Goal: Transaction & Acquisition: Purchase product/service

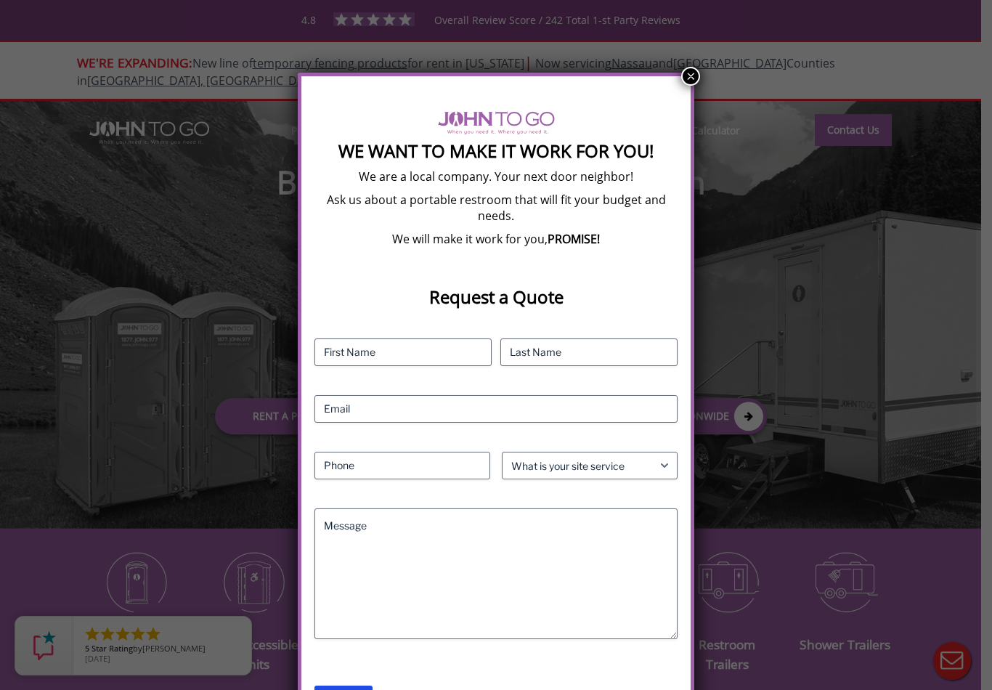
click at [687, 86] on button "×" at bounding box center [690, 76] width 19 height 19
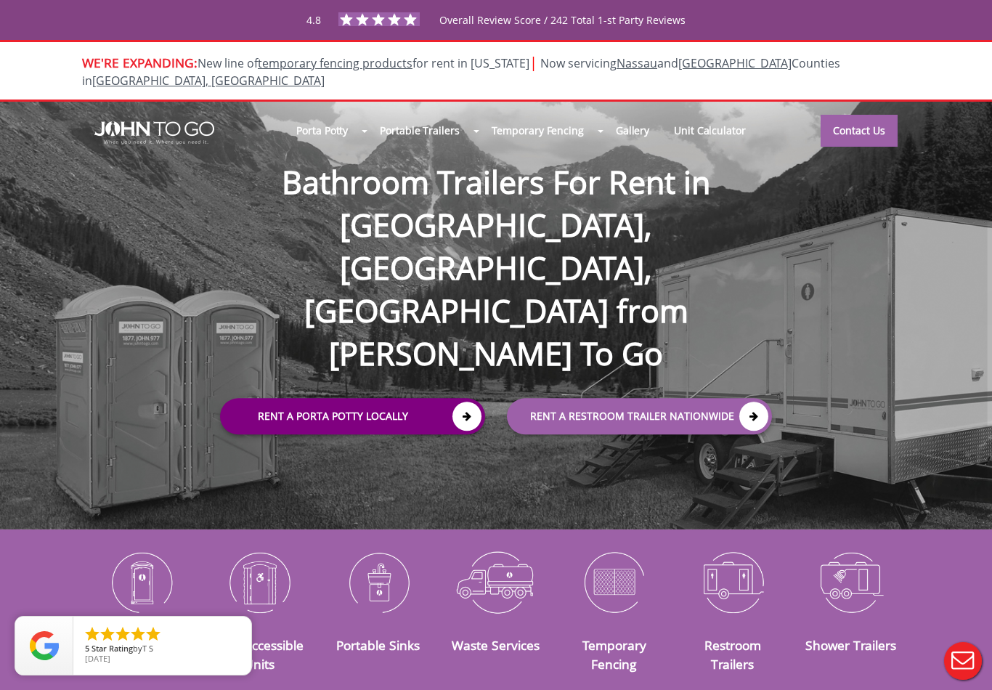
click at [429, 398] on link "Rent a Porta Potty Locally" at bounding box center [352, 416] width 265 height 36
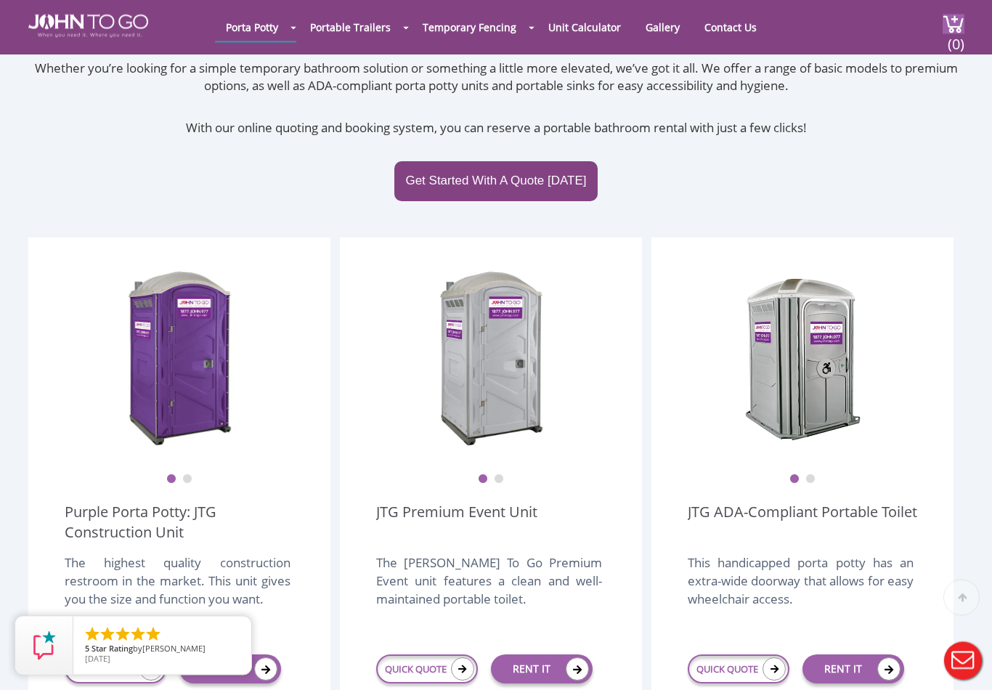
scroll to position [305, 0]
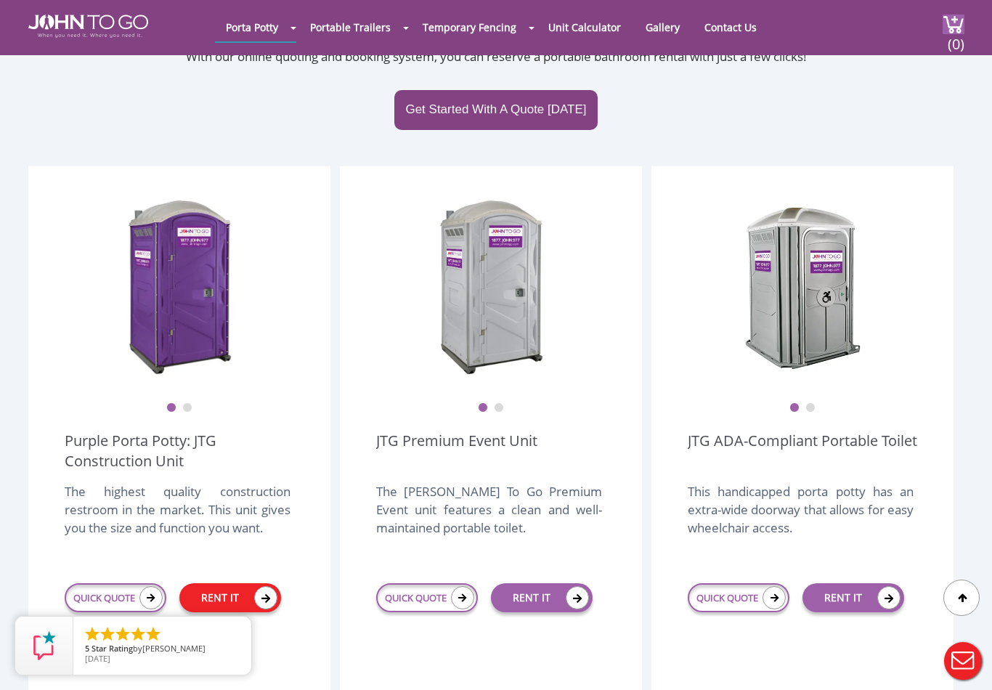
click at [245, 583] on link "RENT IT" at bounding box center [230, 597] width 102 height 29
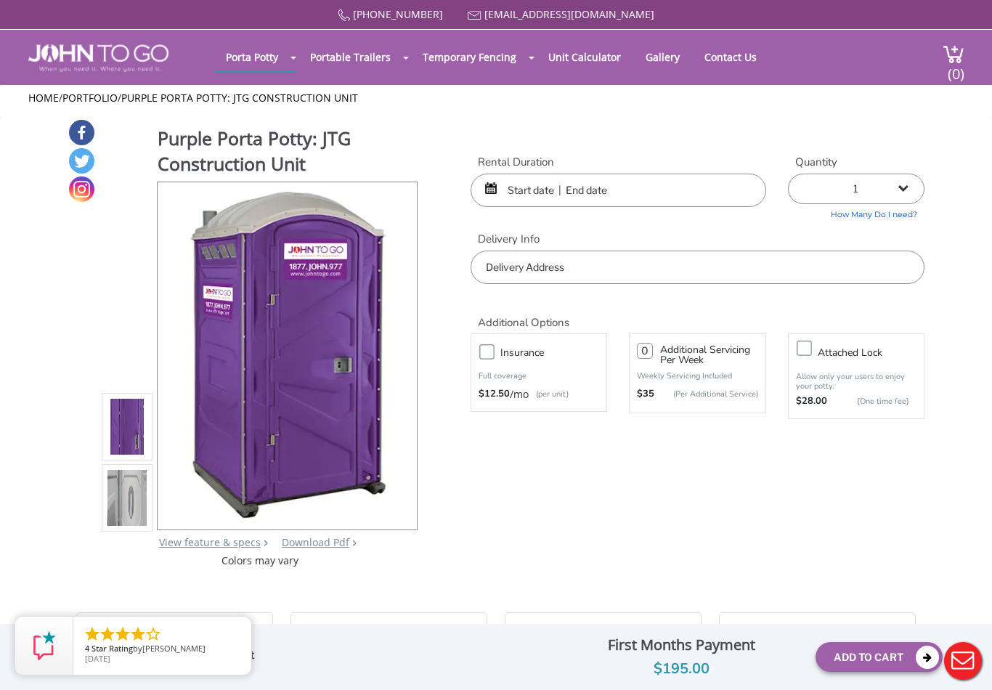
click at [555, 179] on input "text" at bounding box center [619, 190] width 296 height 33
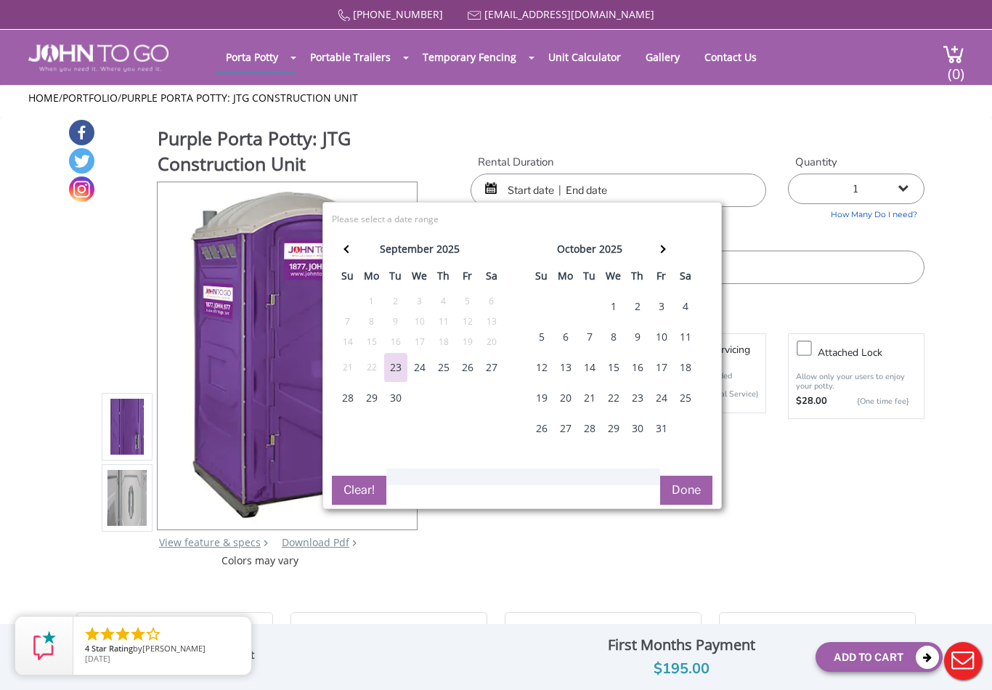
click at [426, 366] on div "24" at bounding box center [419, 367] width 23 height 29
click at [595, 198] on input "text" at bounding box center [619, 190] width 296 height 33
click at [589, 184] on input "text" at bounding box center [619, 190] width 296 height 33
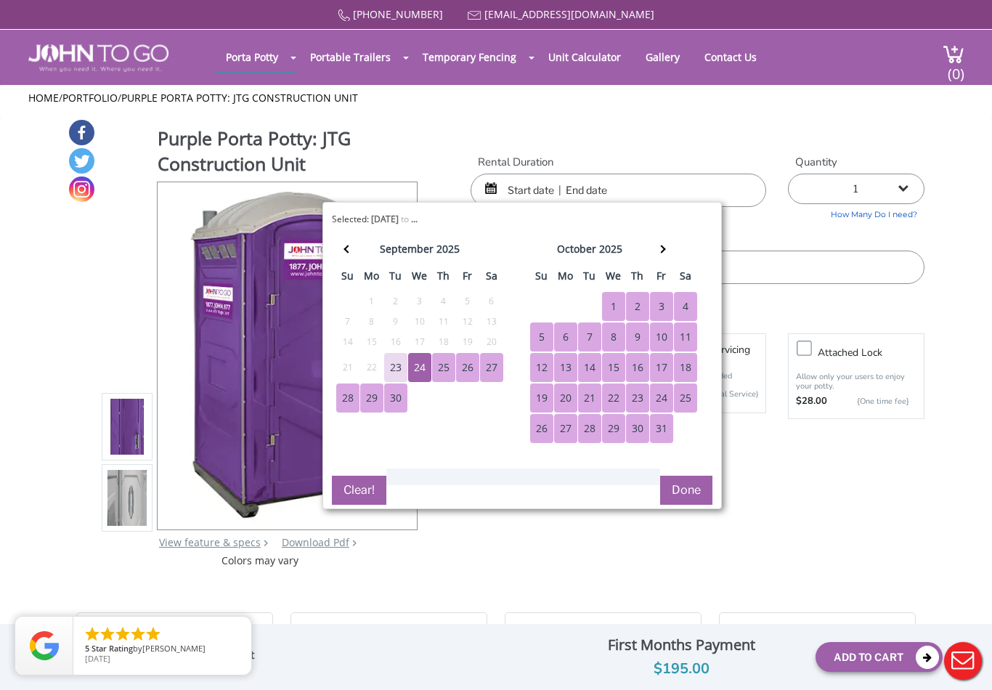
click at [664, 431] on div "31" at bounding box center [661, 428] width 23 height 29
type input "09/24/2025 to 10/31/2025"
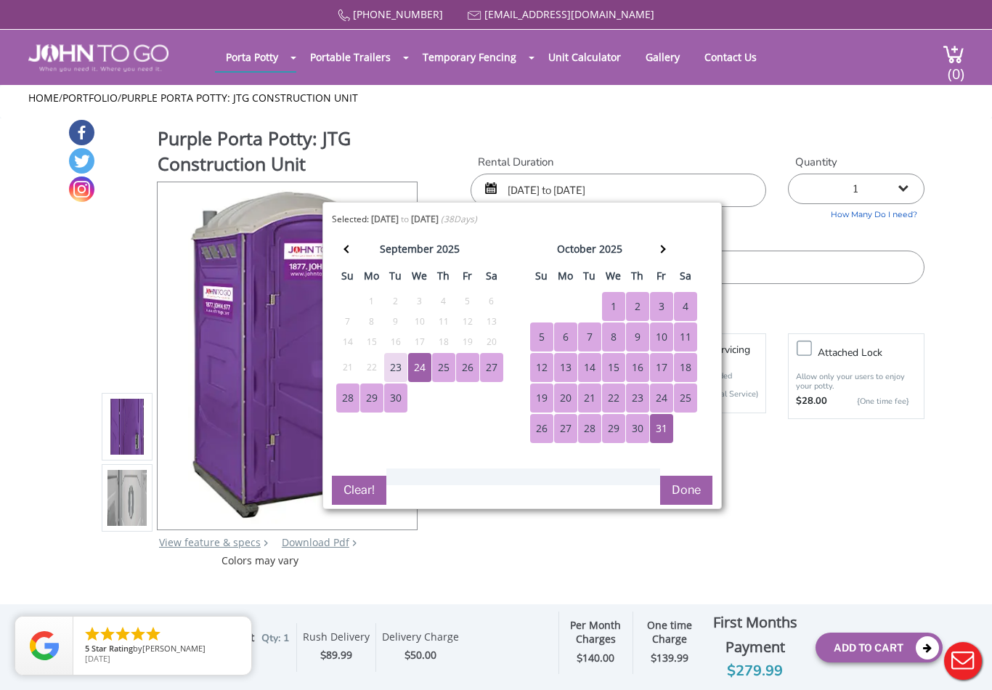
click at [694, 497] on button "Done" at bounding box center [686, 490] width 52 height 29
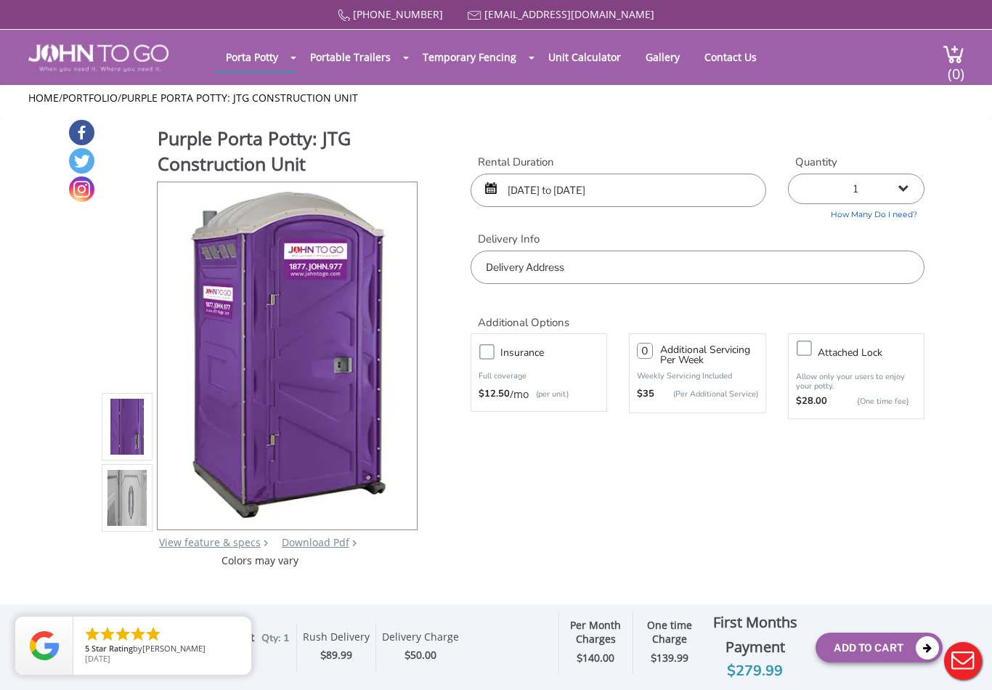
click at [717, 259] on input "text" at bounding box center [698, 267] width 454 height 33
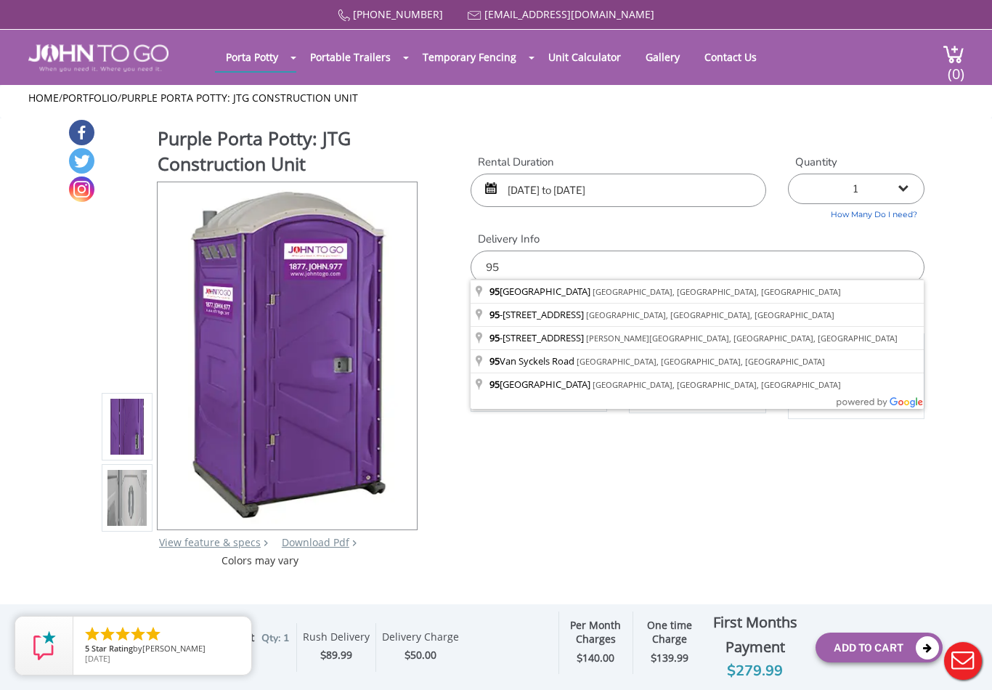
type input "9"
type input "75 Paradise Road, Oak Ridge, NJ, USA"
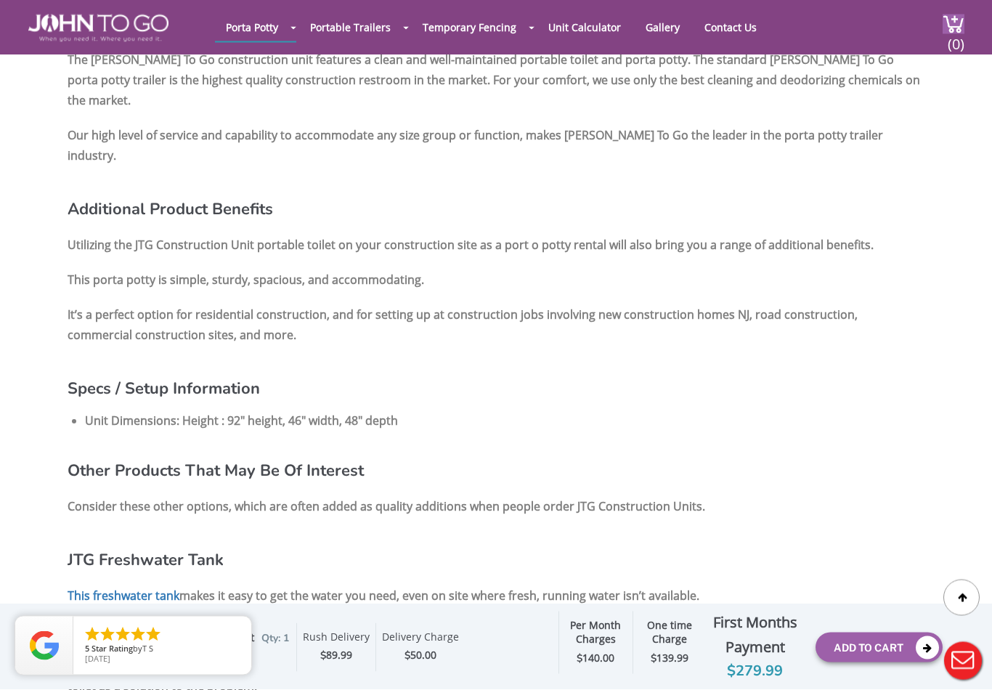
scroll to position [1133, 0]
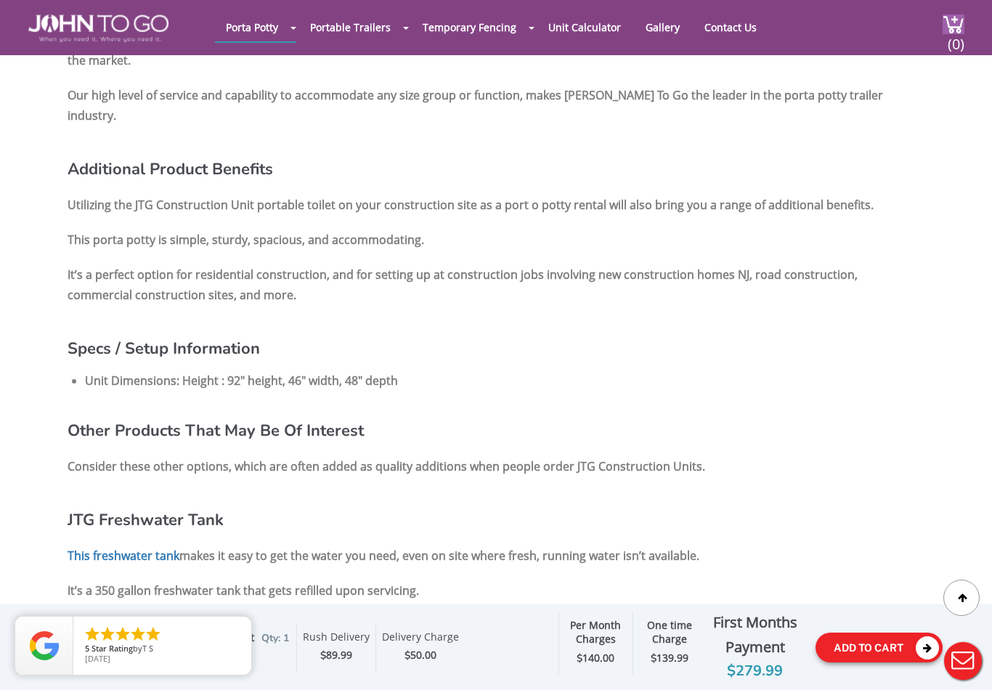
click at [865, 662] on button "Add To Cart" at bounding box center [878, 647] width 127 height 30
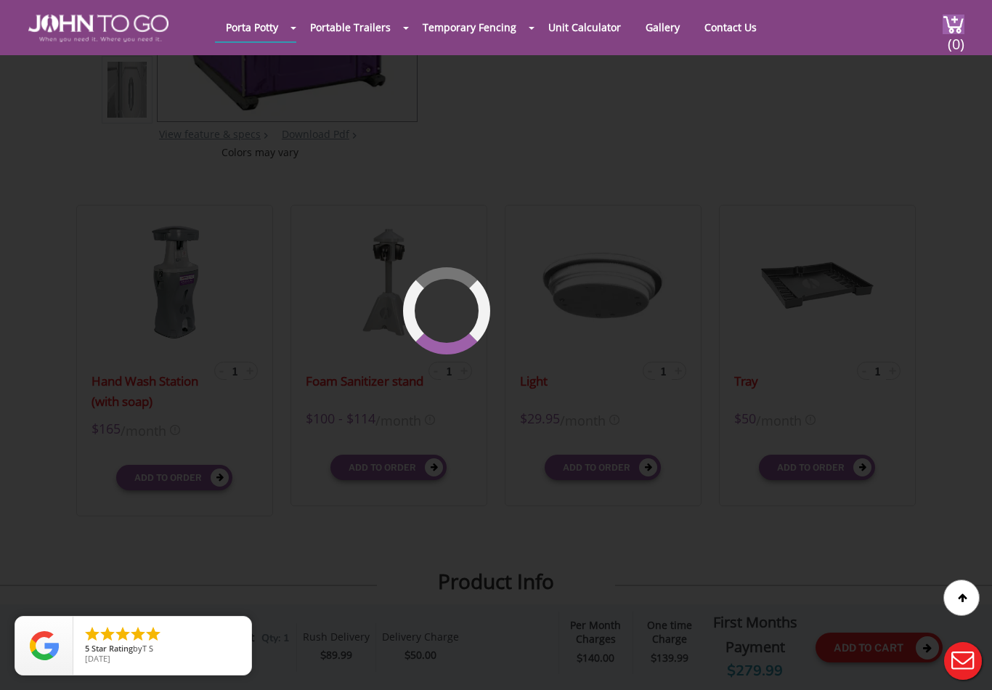
scroll to position [99, 0]
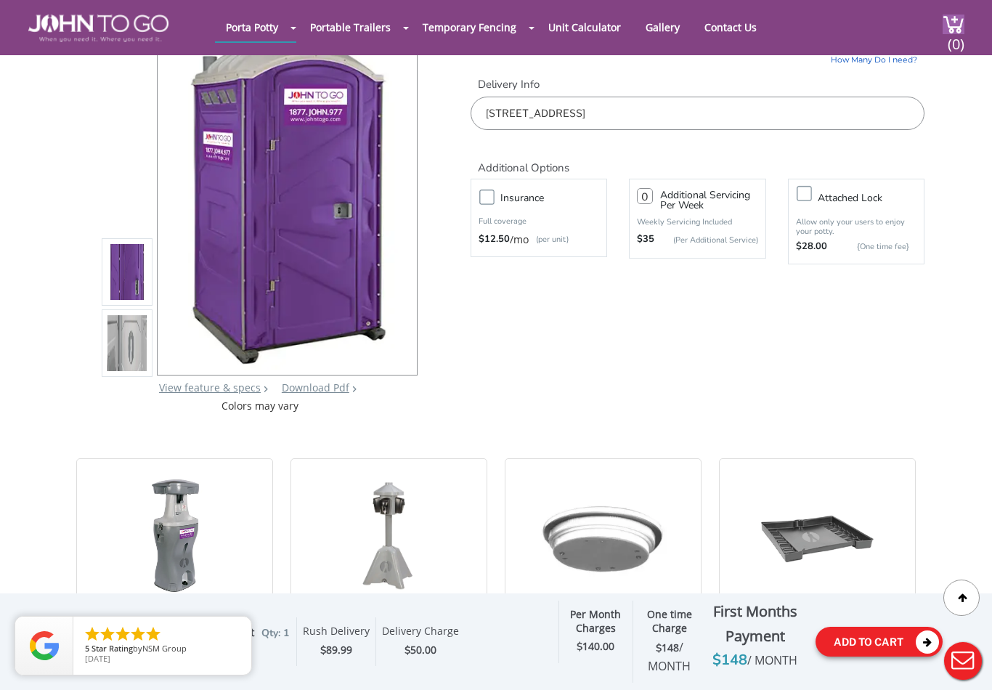
click at [871, 656] on button "Add To Cart" at bounding box center [878, 642] width 127 height 30
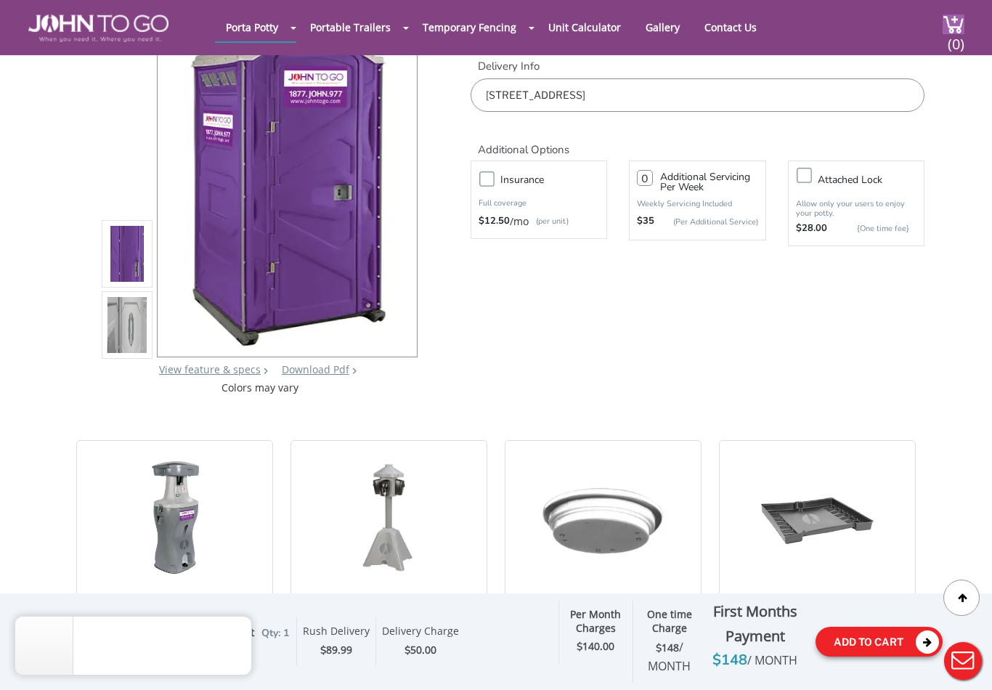
scroll to position [0, 0]
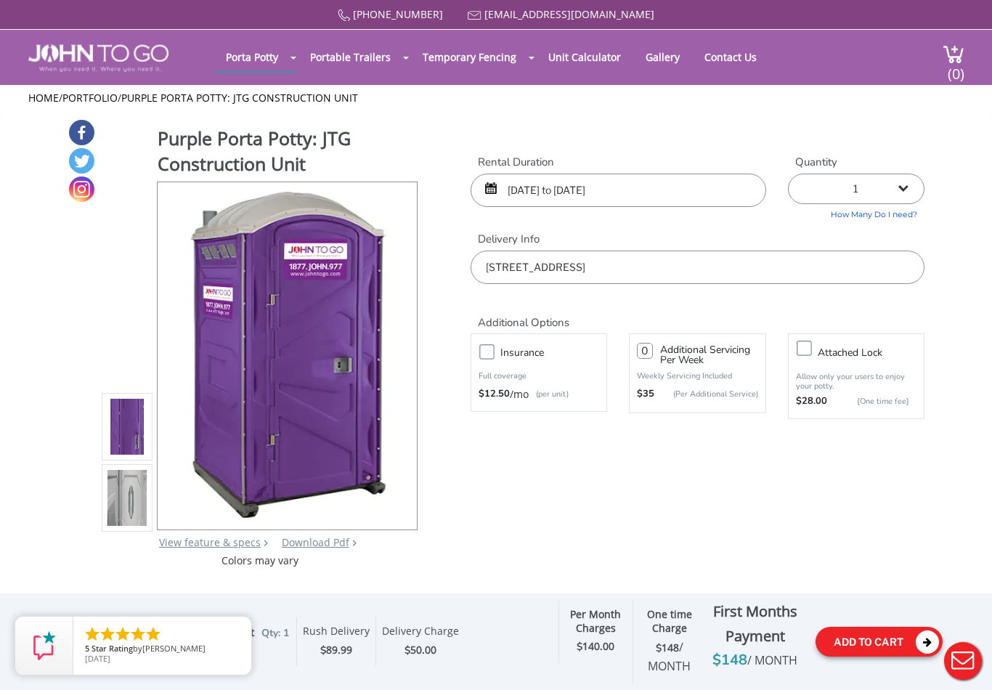
click at [927, 640] on icon at bounding box center [927, 641] width 23 height 23
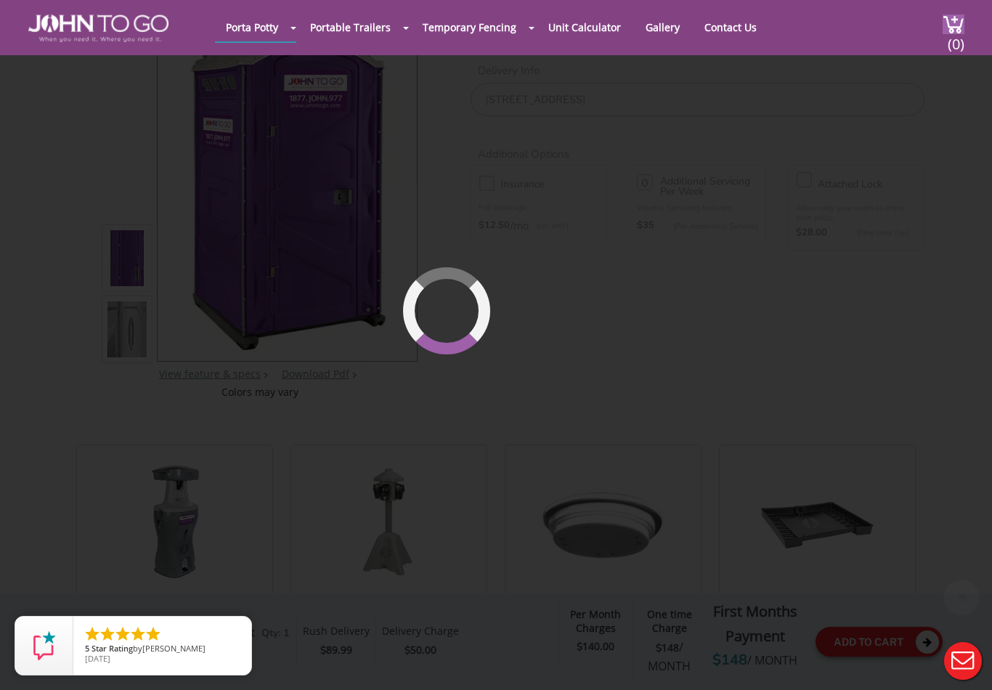
scroll to position [150, 0]
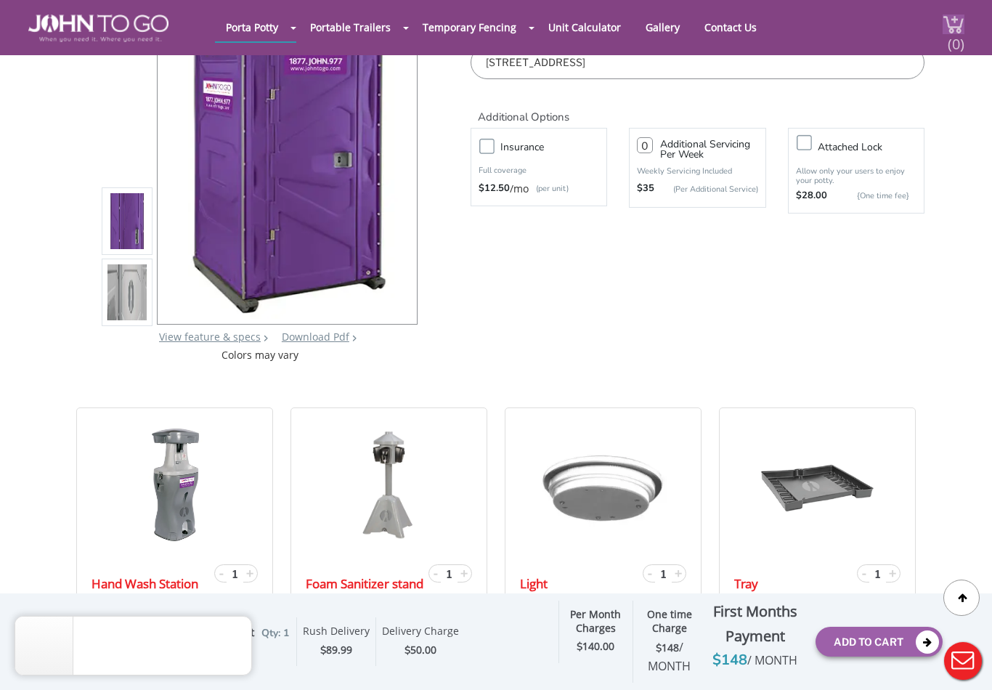
click at [955, 25] on span "(0)" at bounding box center [955, 38] width 17 height 31
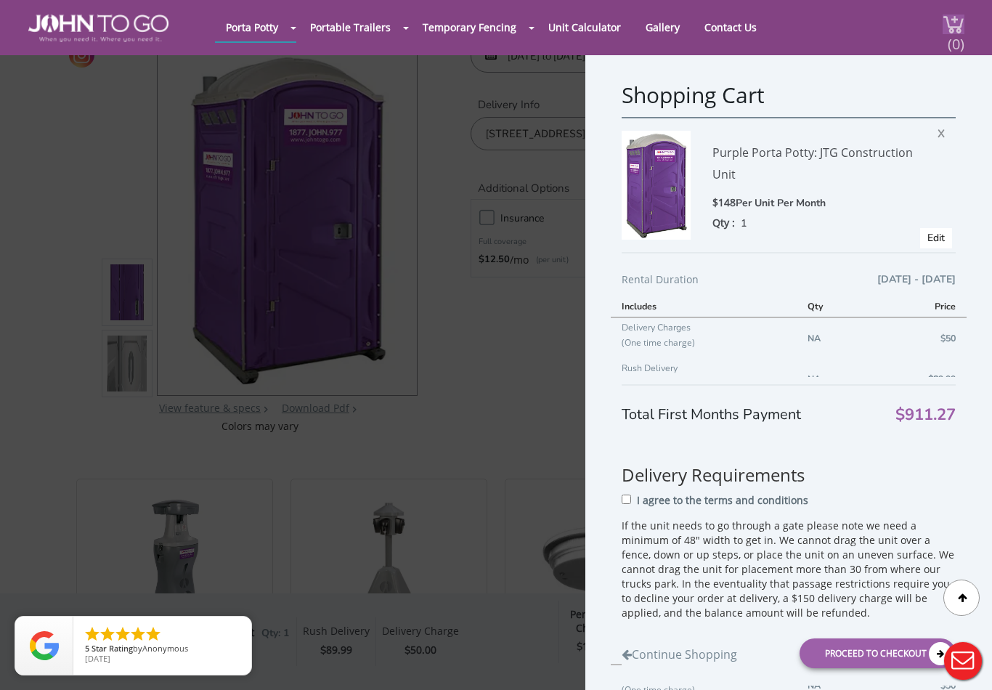
scroll to position [78, 0]
click at [864, 669] on div "Proceed to Checkout" at bounding box center [877, 654] width 156 height 30
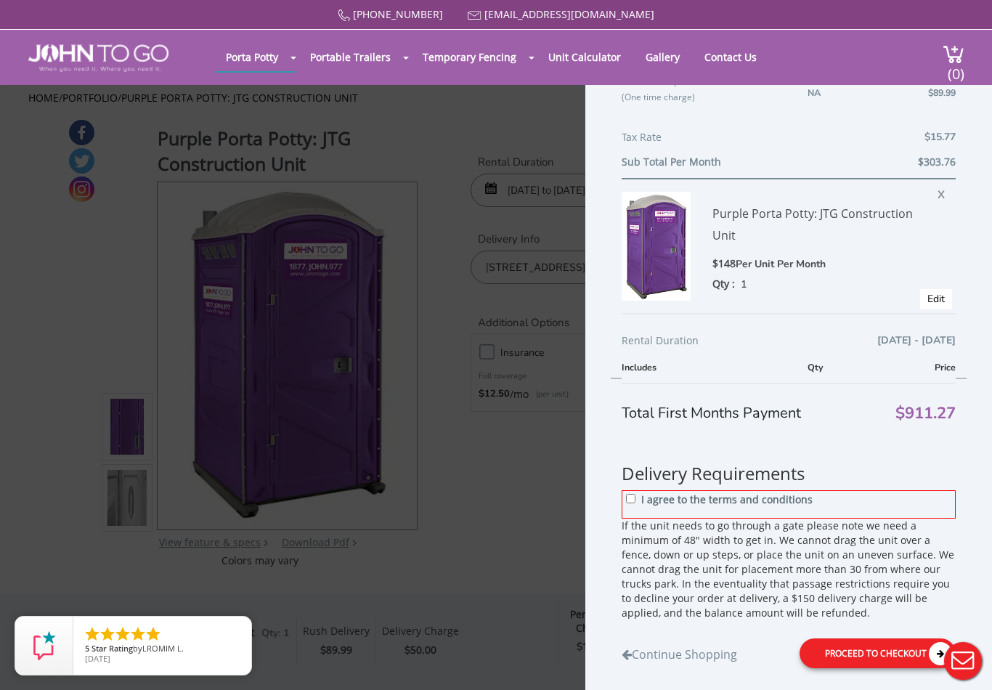
scroll to position [619, 0]
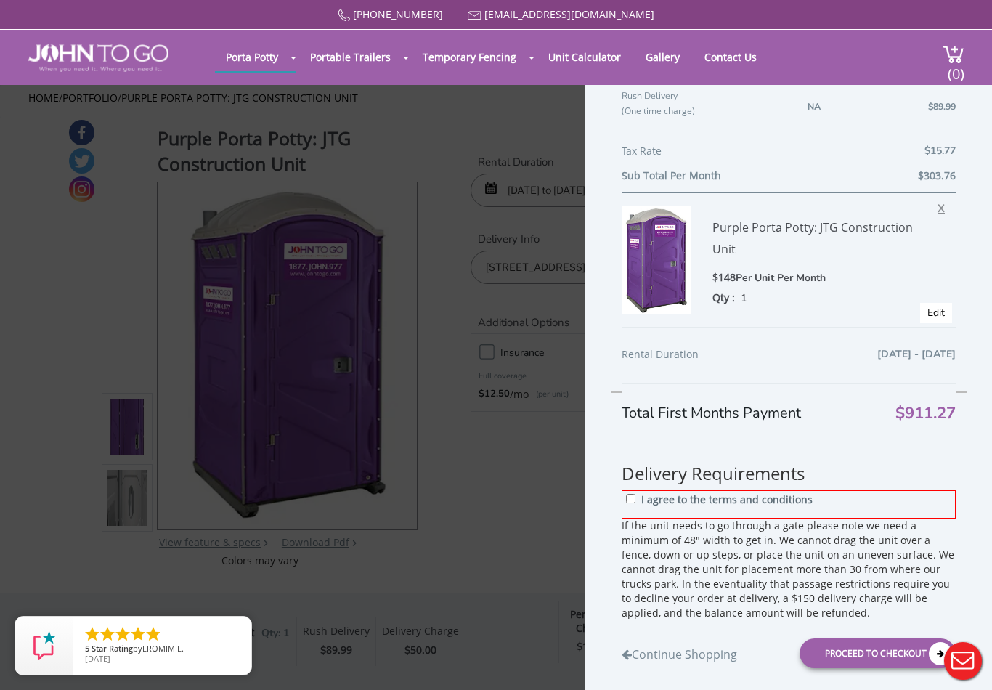
click at [937, 204] on span "X" at bounding box center [944, 206] width 15 height 19
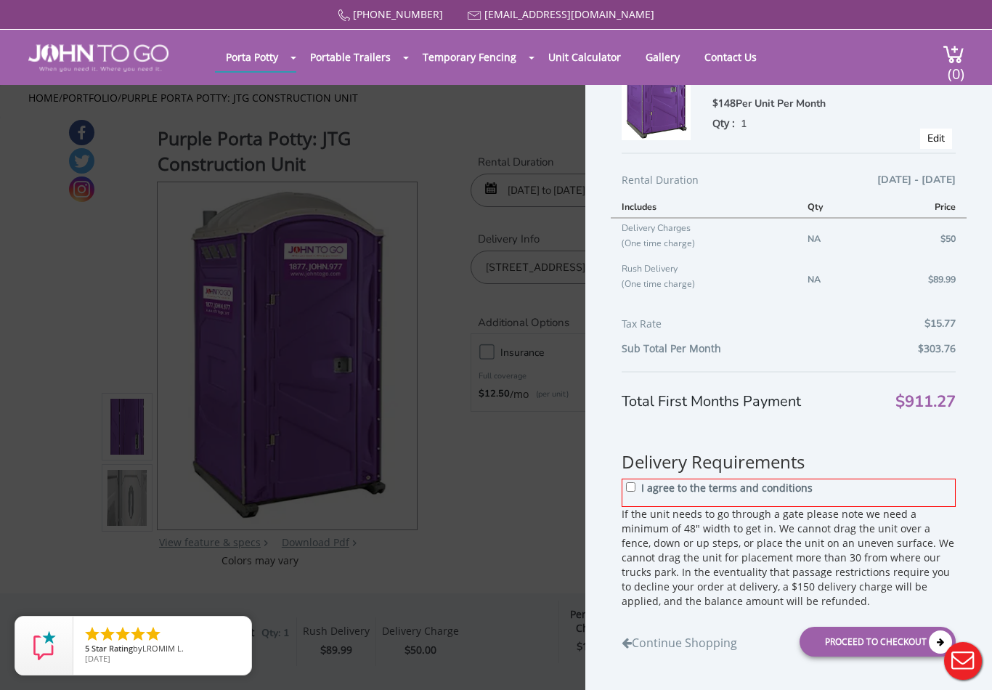
scroll to position [423, 0]
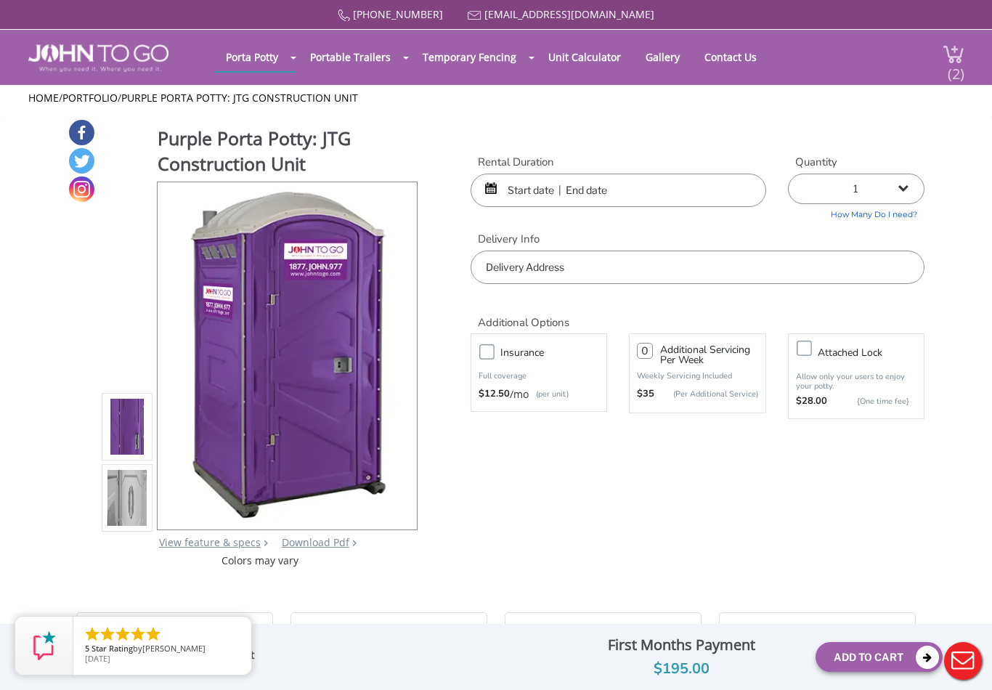
click at [942, 57] on img at bounding box center [953, 54] width 22 height 20
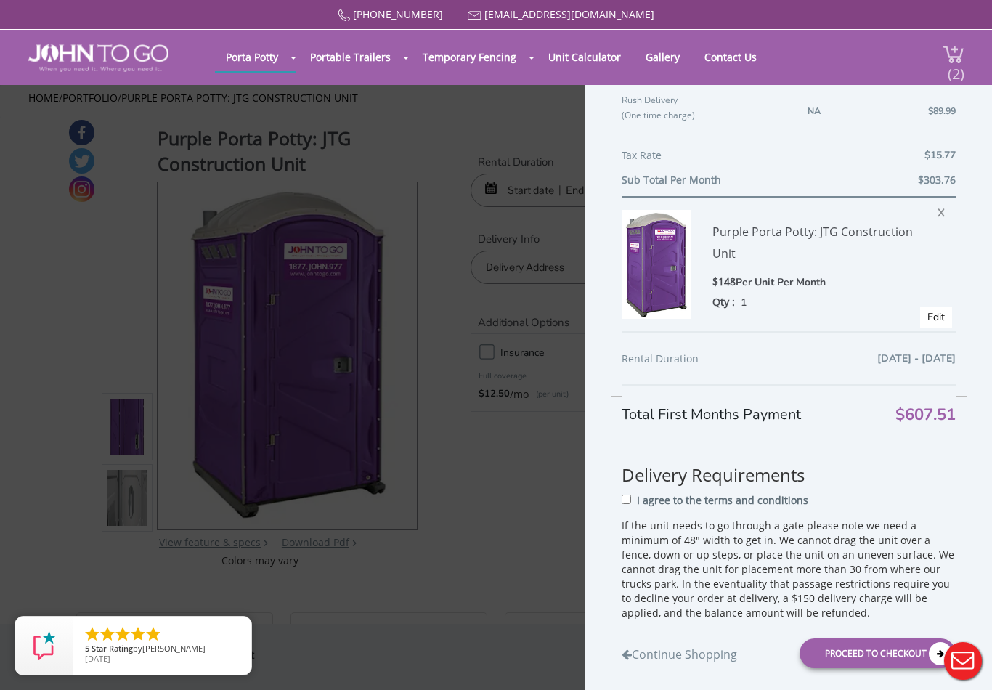
scroll to position [277, 0]
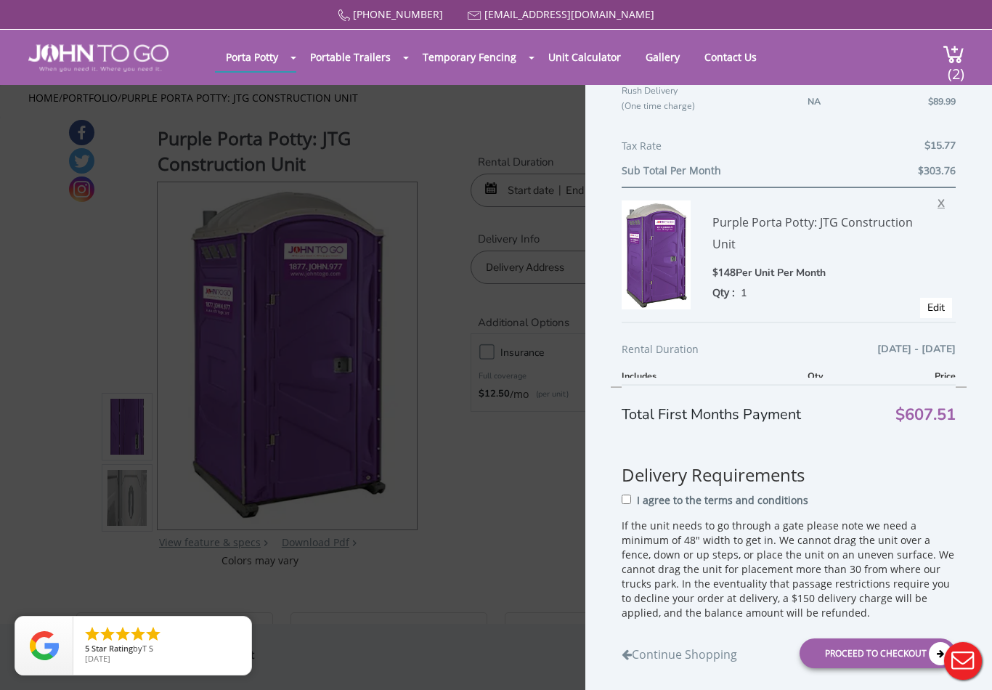
click at [937, 203] on span "X" at bounding box center [944, 201] width 15 height 19
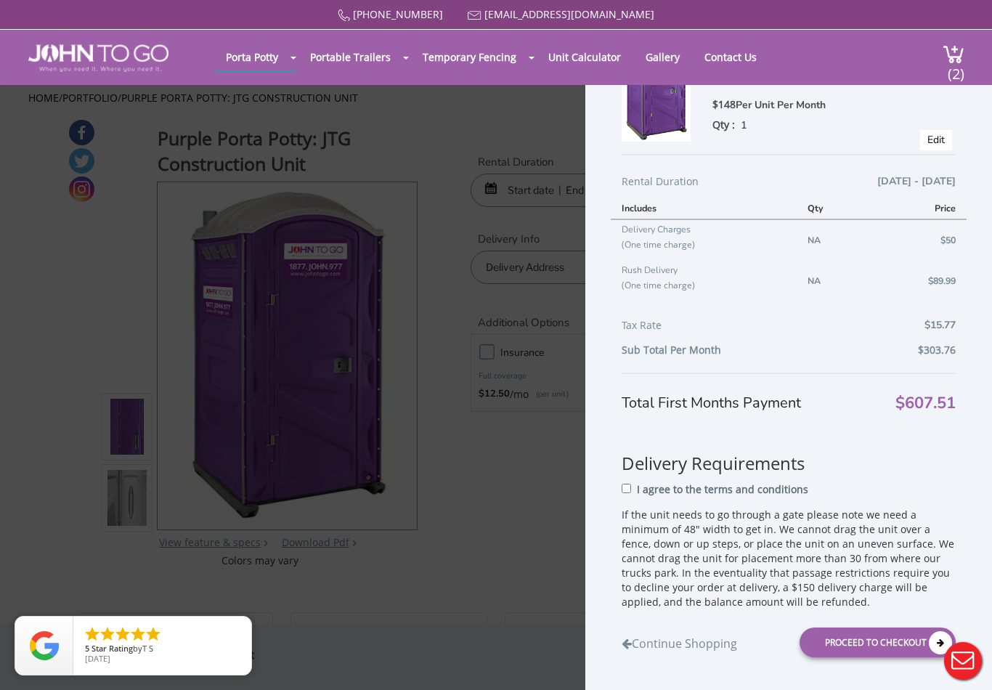
scroll to position [76, 0]
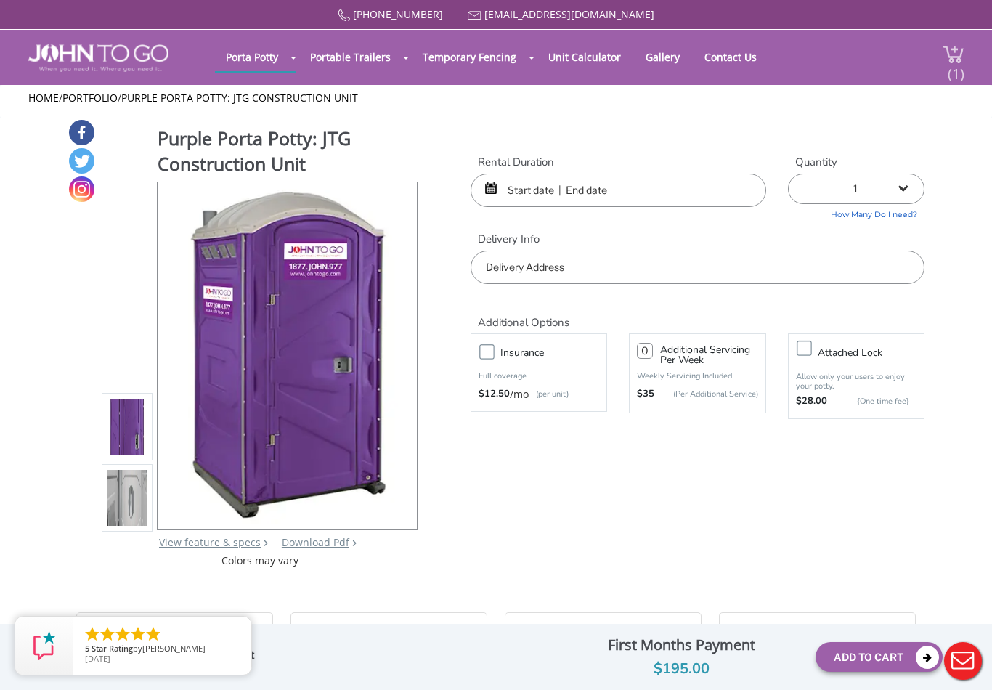
click at [944, 55] on img at bounding box center [953, 54] width 22 height 20
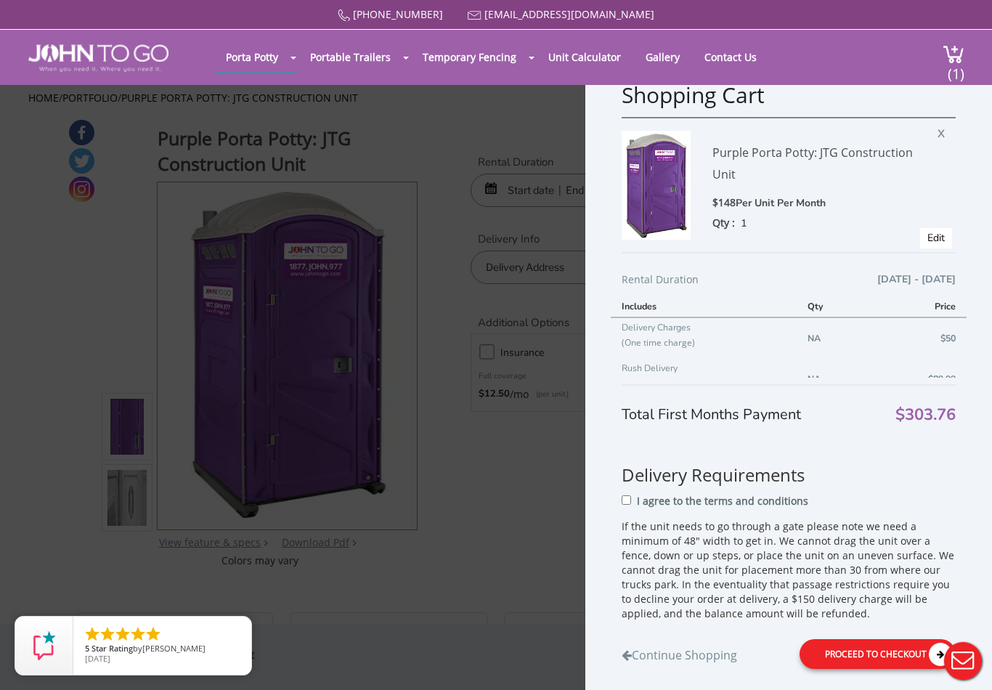
click at [861, 669] on div "Proceed to Checkout" at bounding box center [877, 654] width 156 height 30
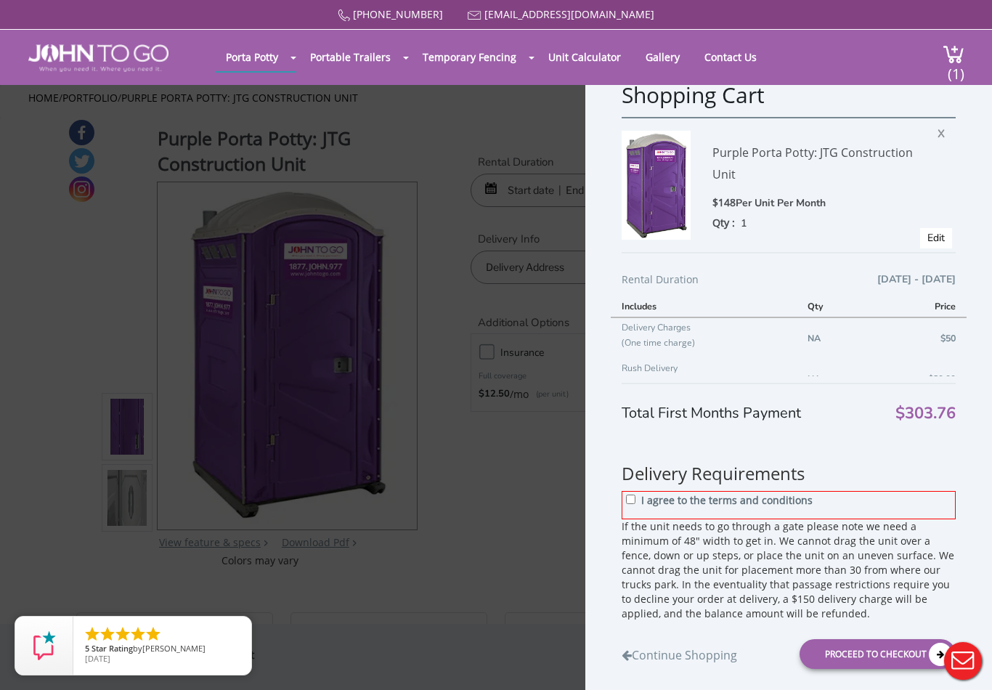
click at [635, 504] on input "I agree to the terms and conditions" at bounding box center [630, 498] width 9 height 9
checkbox input "true"
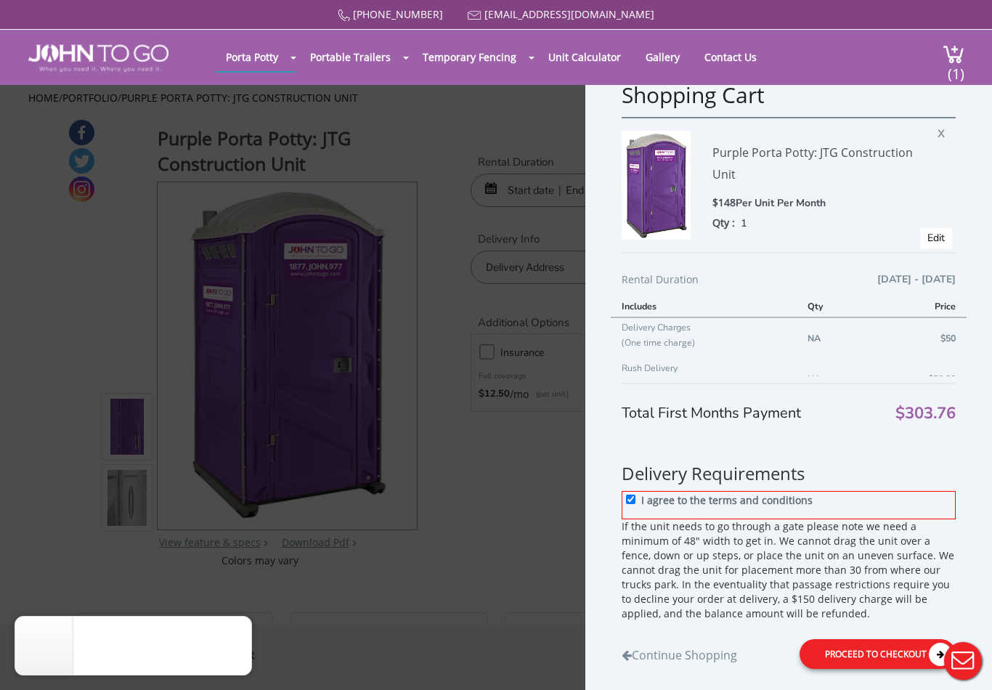
click at [848, 669] on div "Proceed to Checkout" at bounding box center [877, 654] width 156 height 30
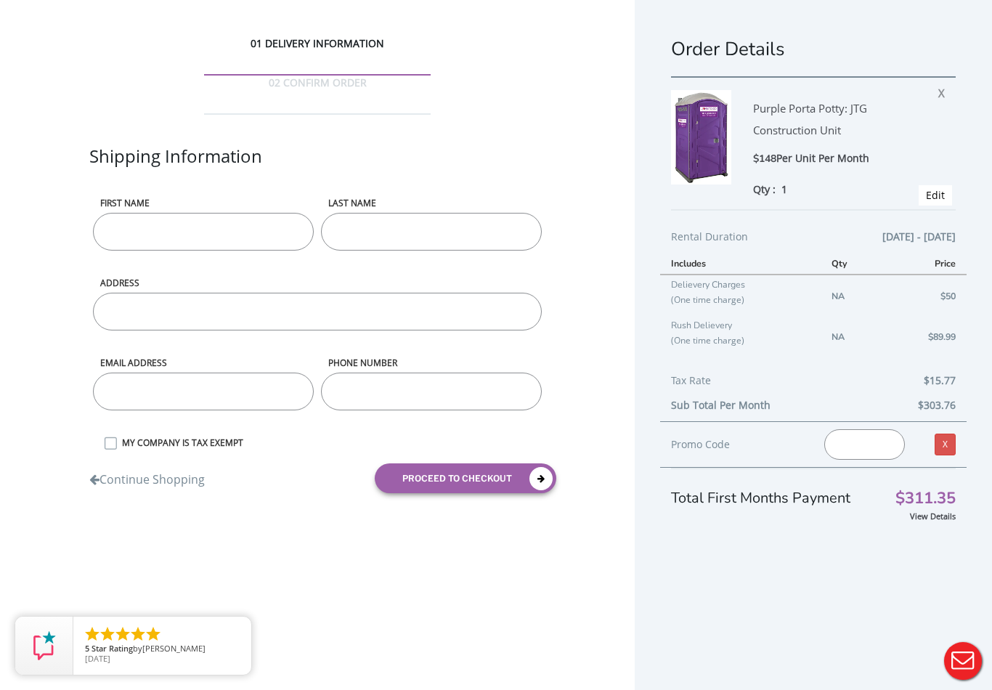
click at [259, 213] on input "First name" at bounding box center [203, 232] width 221 height 38
type input "[PERSON_NAME]"
click at [483, 213] on input "LAST NAME" at bounding box center [431, 232] width 221 height 38
type input "[PERSON_NAME]"
click at [445, 293] on input "ADDRESS" at bounding box center [317, 312] width 449 height 38
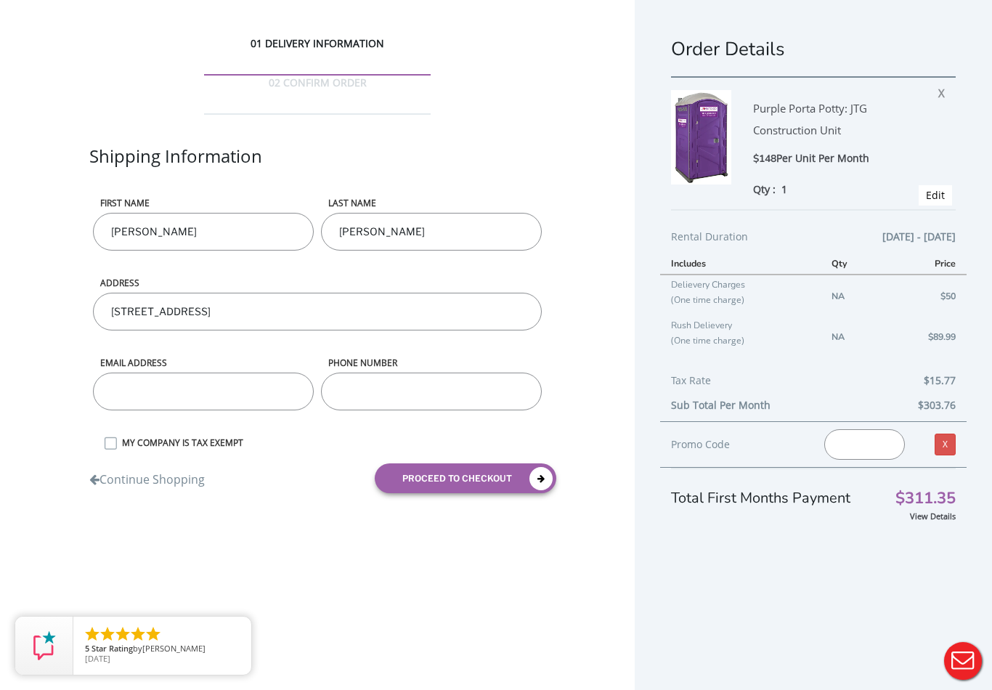
type input "[STREET_ADDRESS]"
click at [269, 372] on input "email" at bounding box center [203, 391] width 221 height 38
type input "[EMAIL_ADDRESS][DOMAIN_NAME]"
click at [480, 372] on input "phone number" at bounding box center [431, 391] width 221 height 38
type input "9083994988"
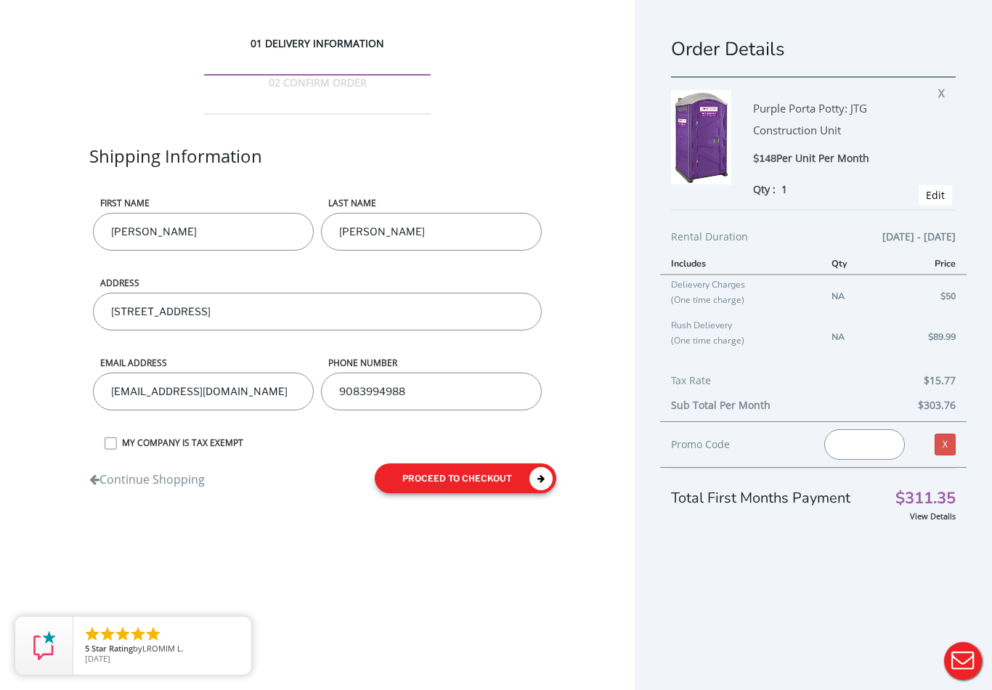
click at [505, 463] on button "proceed to checkout" at bounding box center [466, 478] width 182 height 30
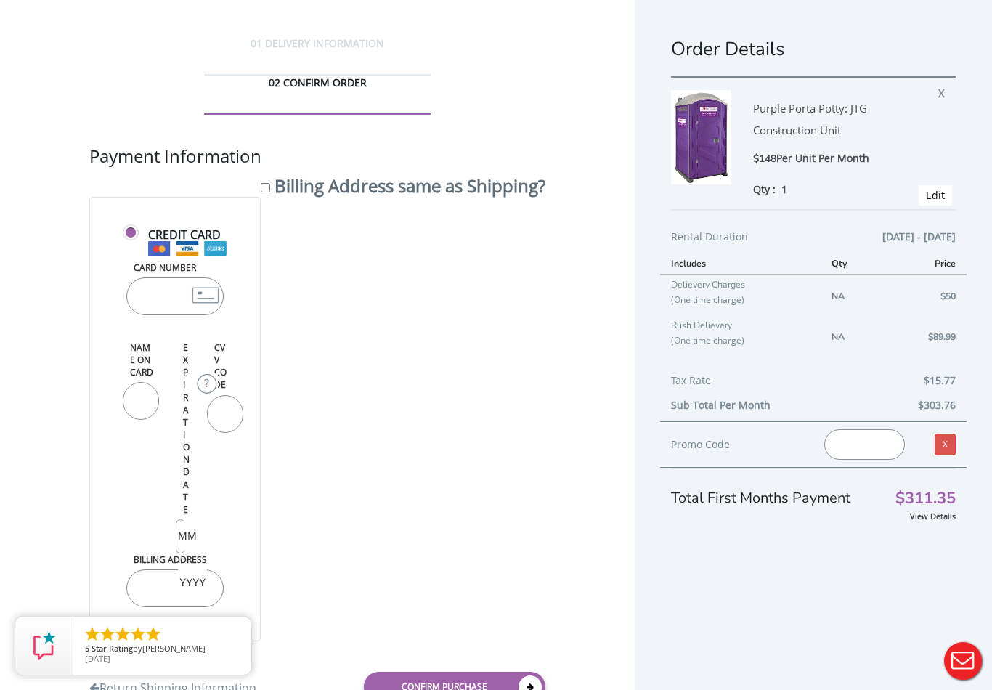
click at [156, 277] on input "Card Number" at bounding box center [174, 296] width 97 height 38
type input "[CREDIT_CARD_NUMBER]"
type input "[PERSON_NAME]"
type input "12"
type input "2028"
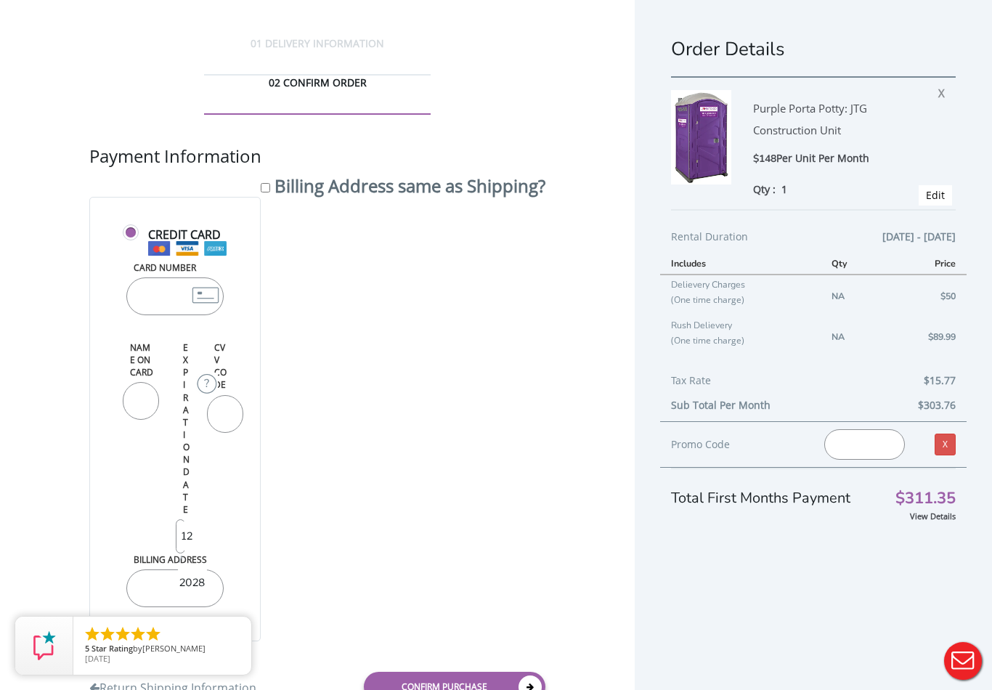
type input "576"
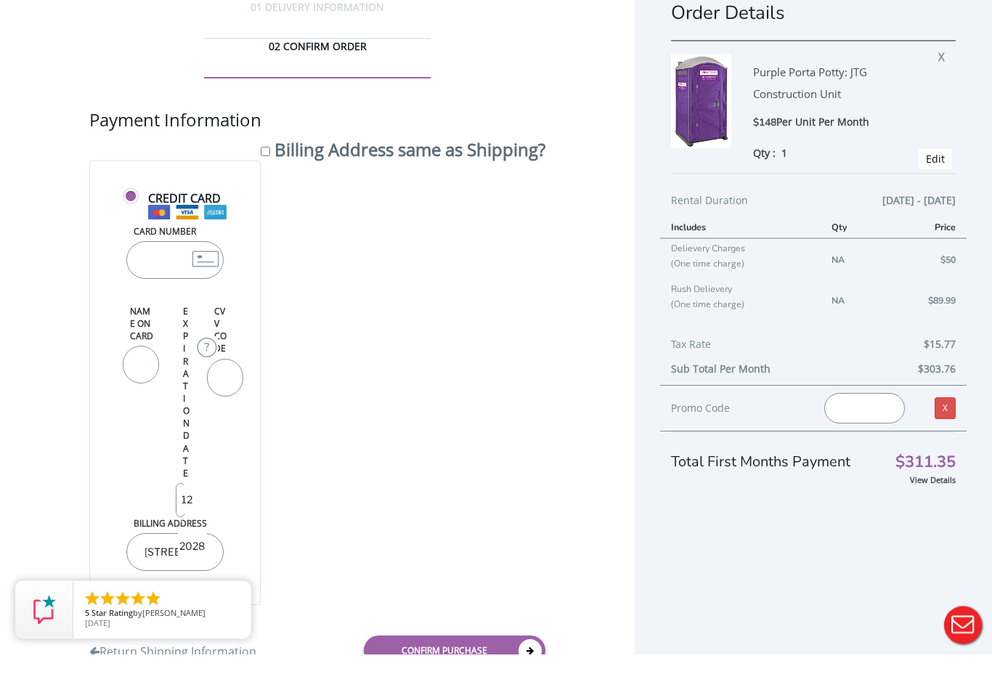
scroll to position [58, 0]
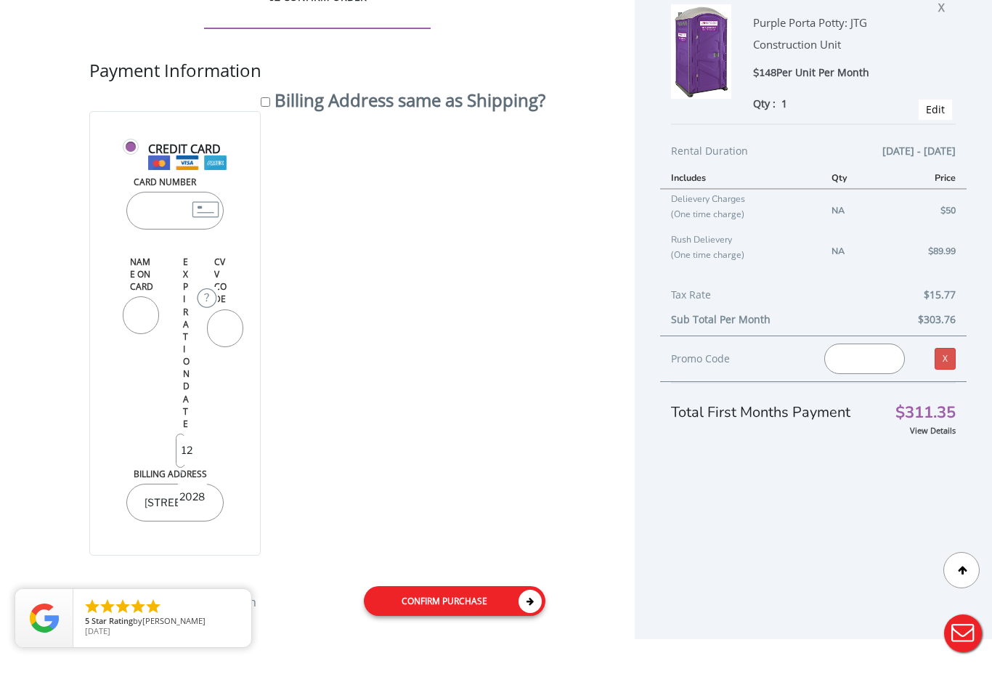
type input "[STREET_ADDRESS]"
click at [532, 617] on icon at bounding box center [529, 628] width 23 height 23
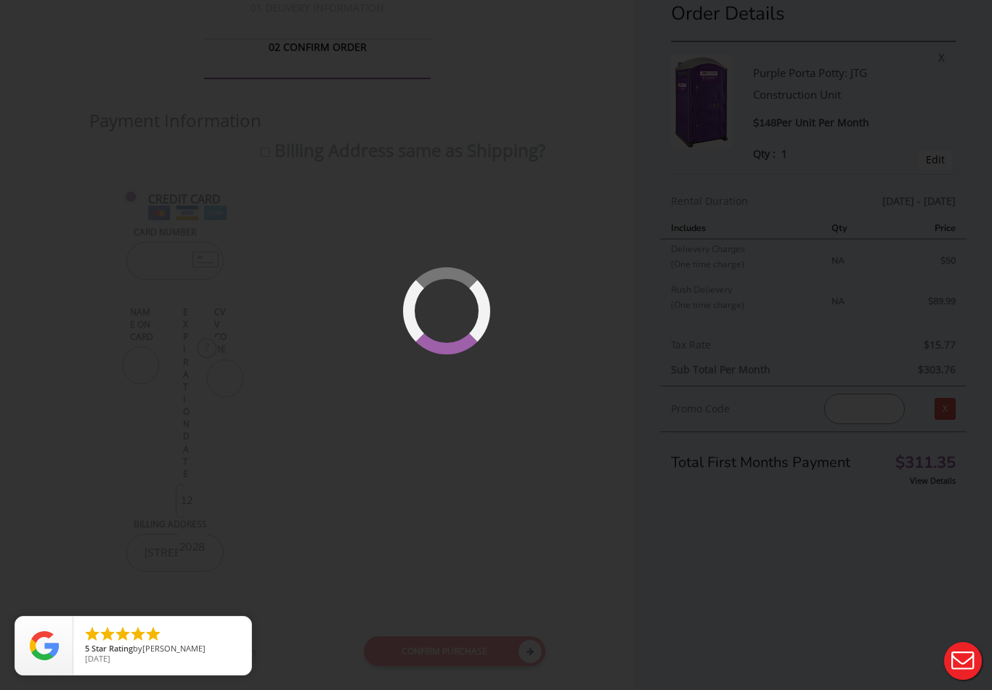
scroll to position [0, 0]
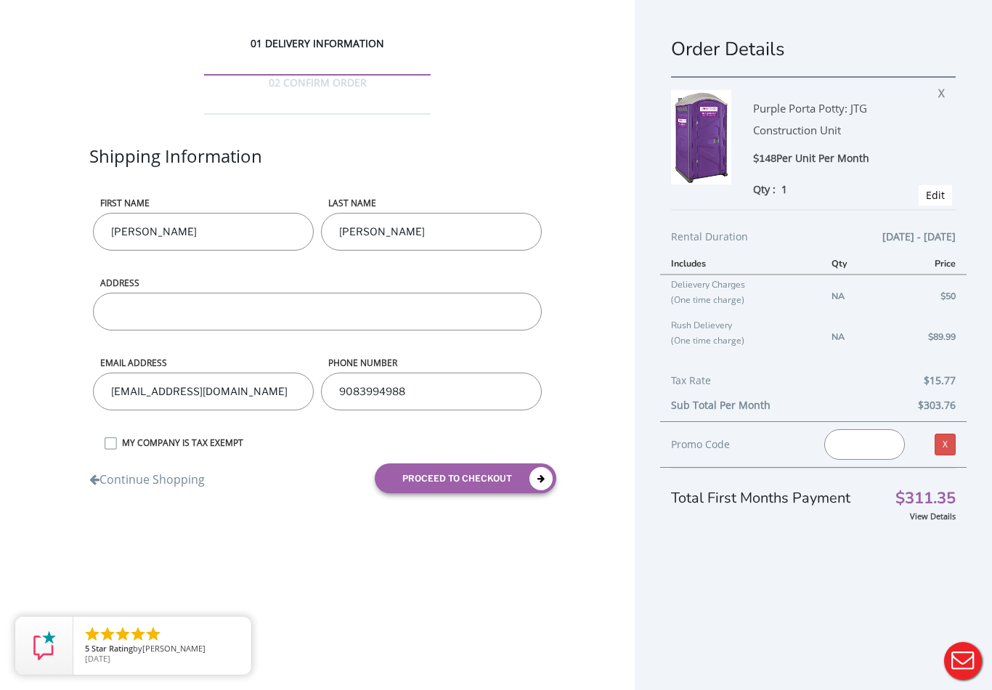
click at [449, 293] on input "ADDRESS" at bounding box center [317, 312] width 449 height 38
type input "75 Paradise rd Oak ridge Nj"
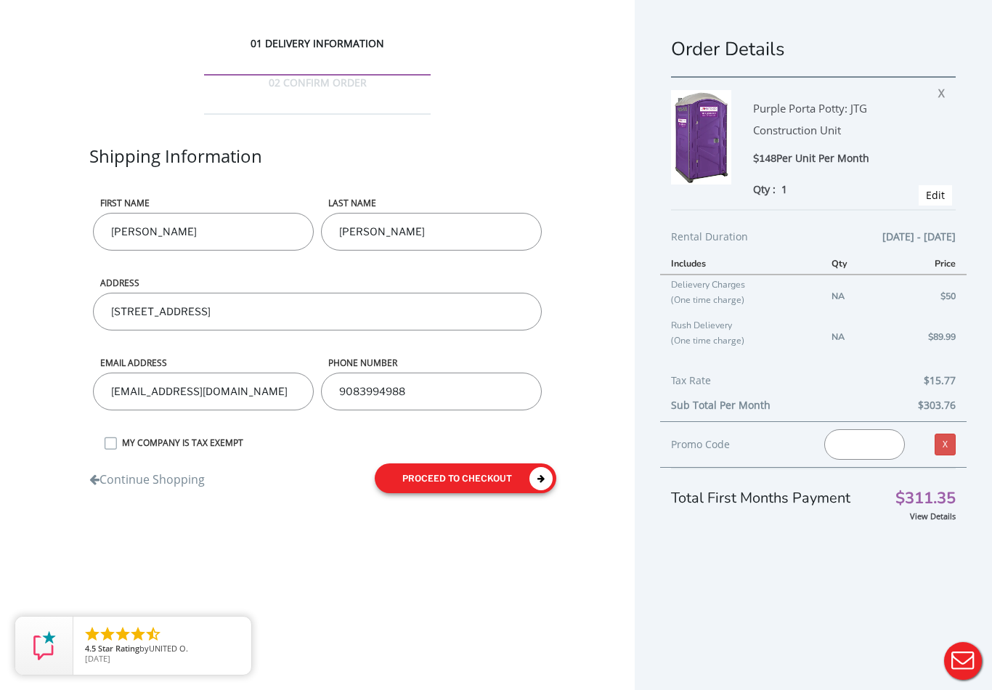
click at [534, 467] on icon "submit" at bounding box center [540, 478] width 23 height 23
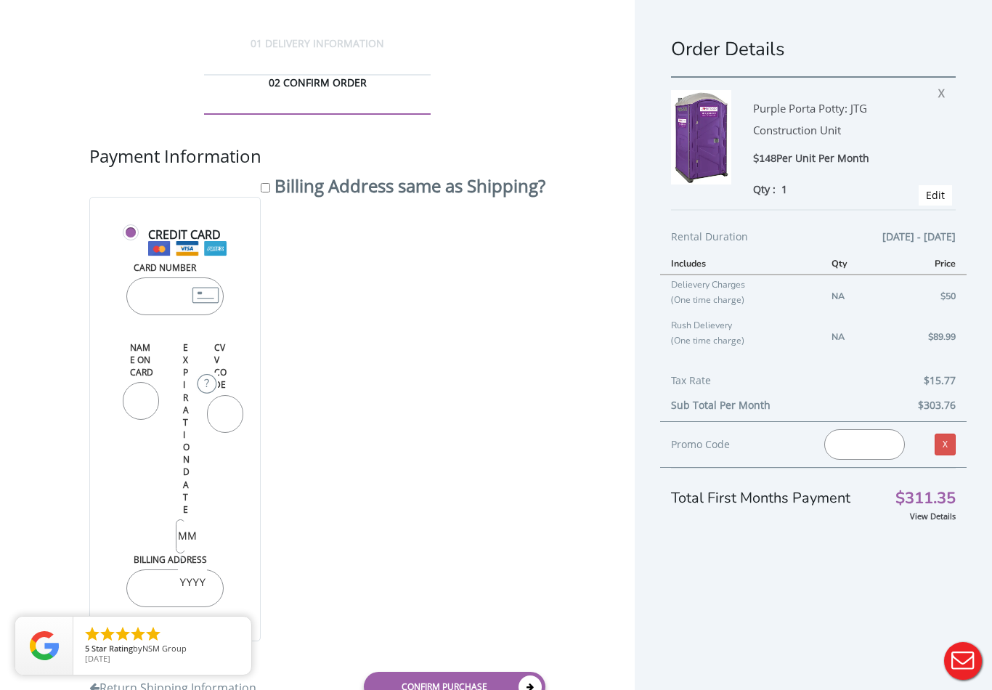
click at [135, 227] on label "Credit Card" at bounding box center [175, 242] width 105 height 31
click at [135, 234] on input "Credit Card" at bounding box center [132, 238] width 9 height 9
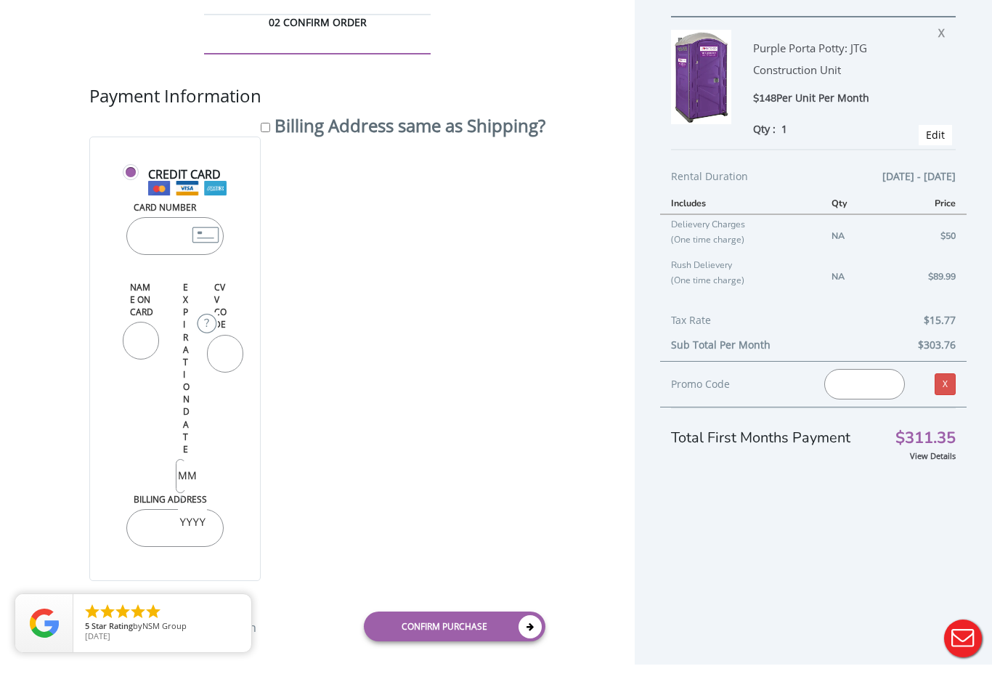
scroll to position [36, 0]
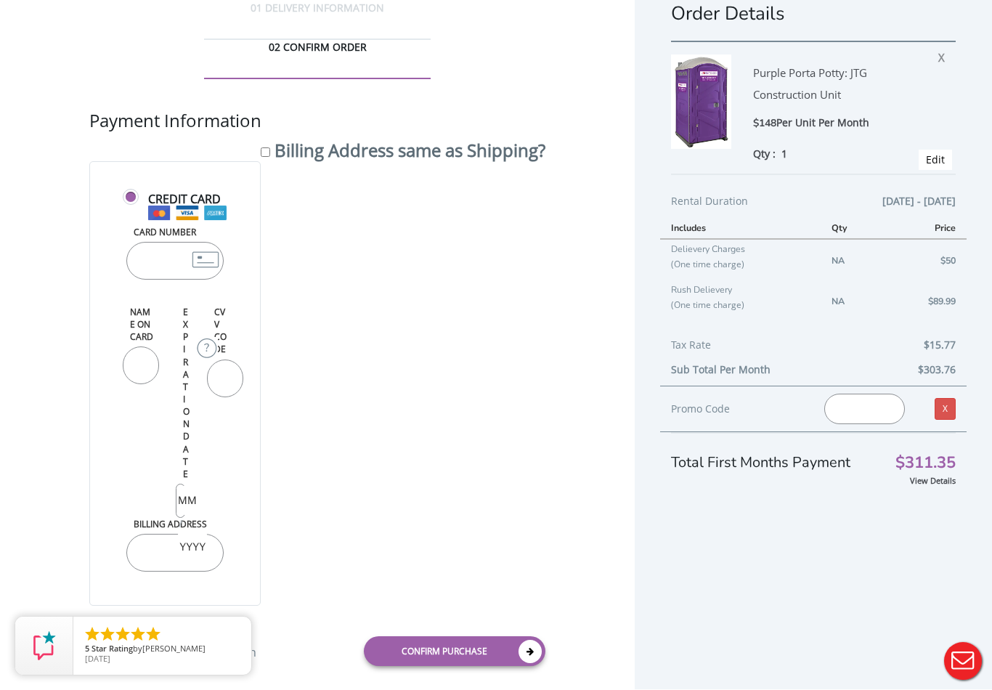
click at [160, 242] on input "Card Number" at bounding box center [174, 261] width 97 height 38
type input "[CREDIT_CARD_NUMBER]"
type input "[PERSON_NAME]"
type input "12"
type input "2028"
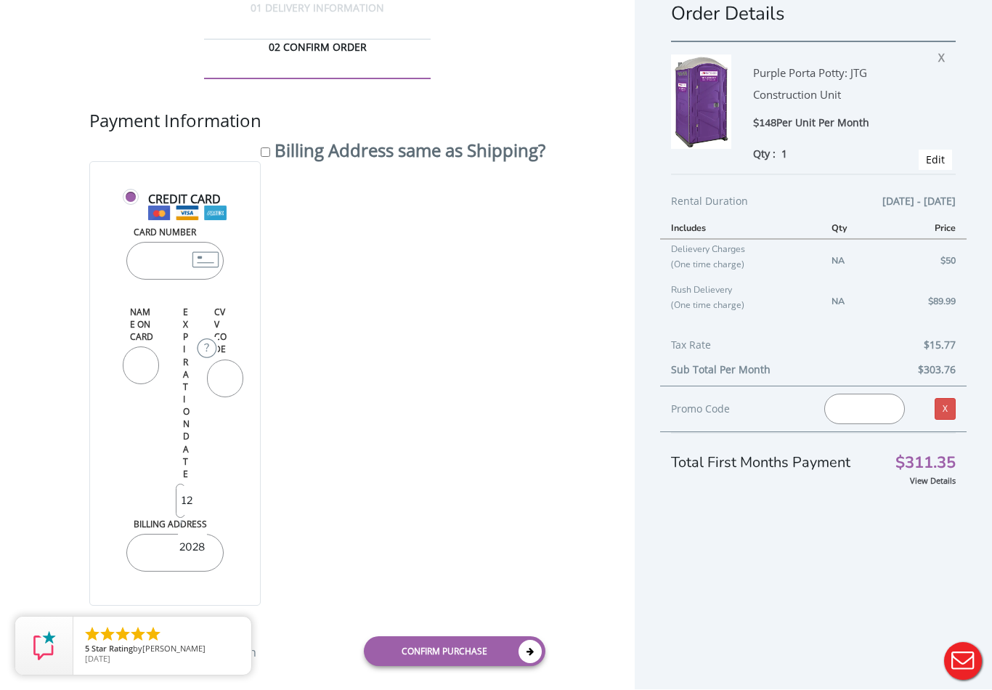
click at [152, 359] on input "[PERSON_NAME]" at bounding box center [141, 365] width 36 height 38
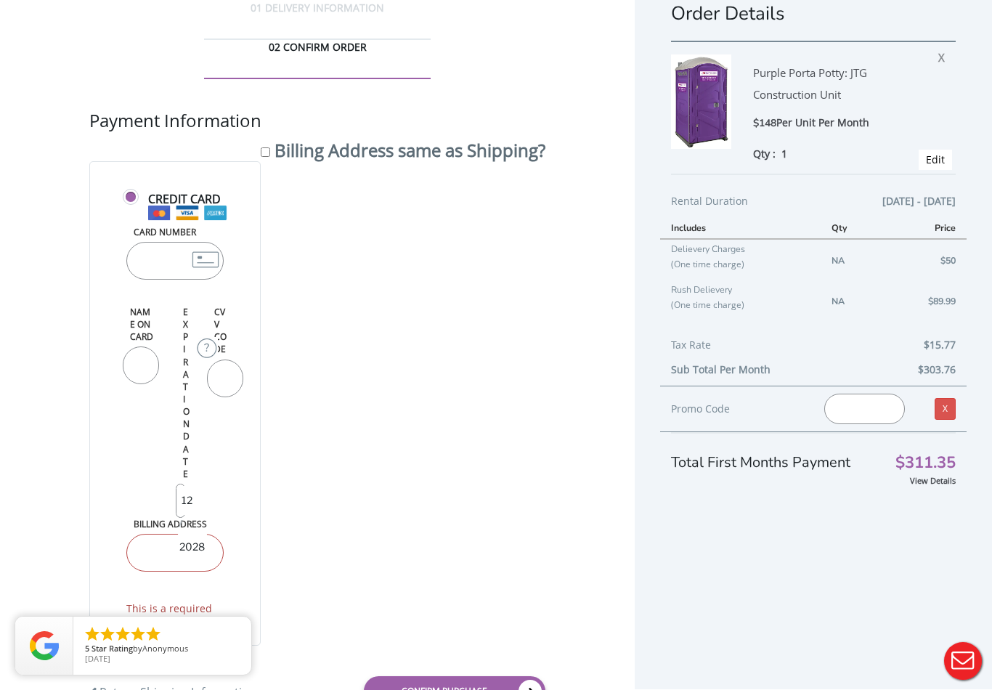
click at [213, 397] on input "576" at bounding box center [225, 378] width 36 height 38
click at [219, 379] on input "576" at bounding box center [225, 378] width 36 height 38
type input "5576"
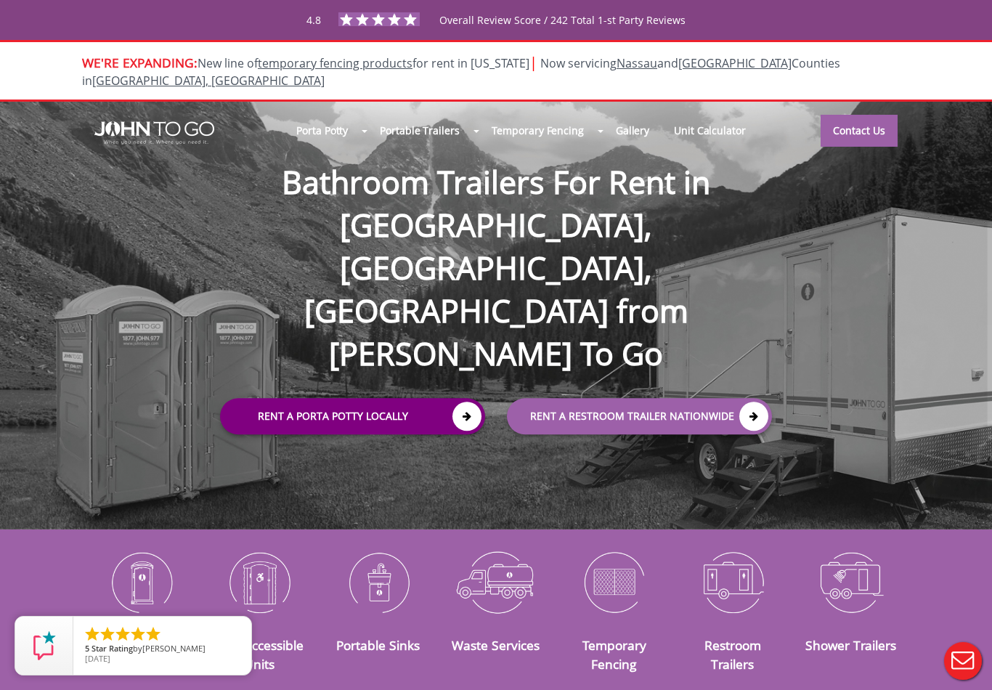
click at [452, 398] on link "Rent a Porta Potty Locally" at bounding box center [352, 416] width 265 height 36
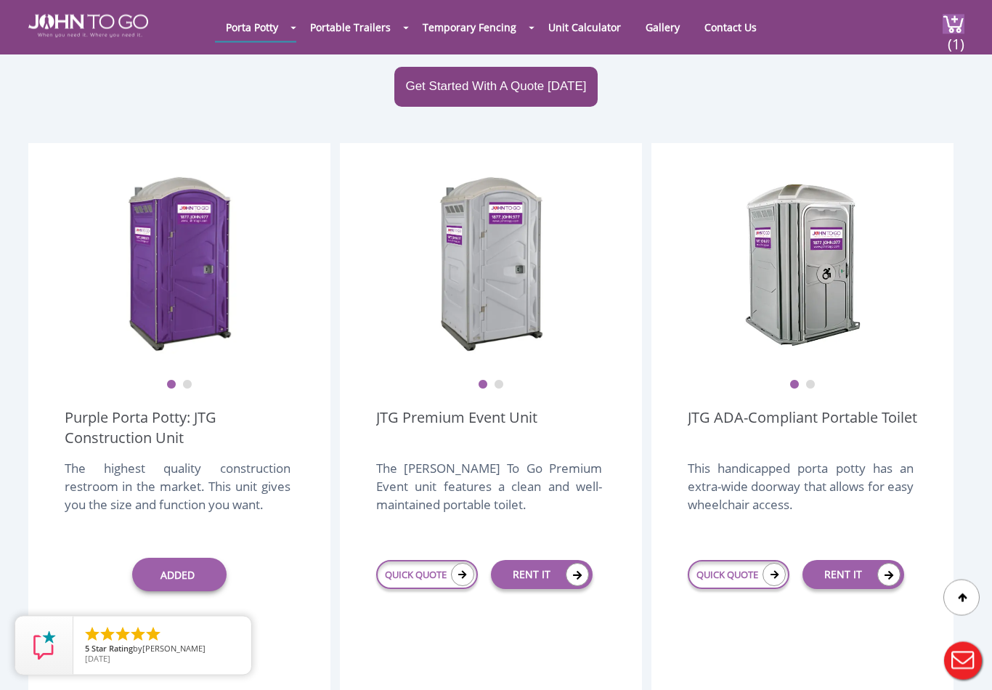
scroll to position [426, 0]
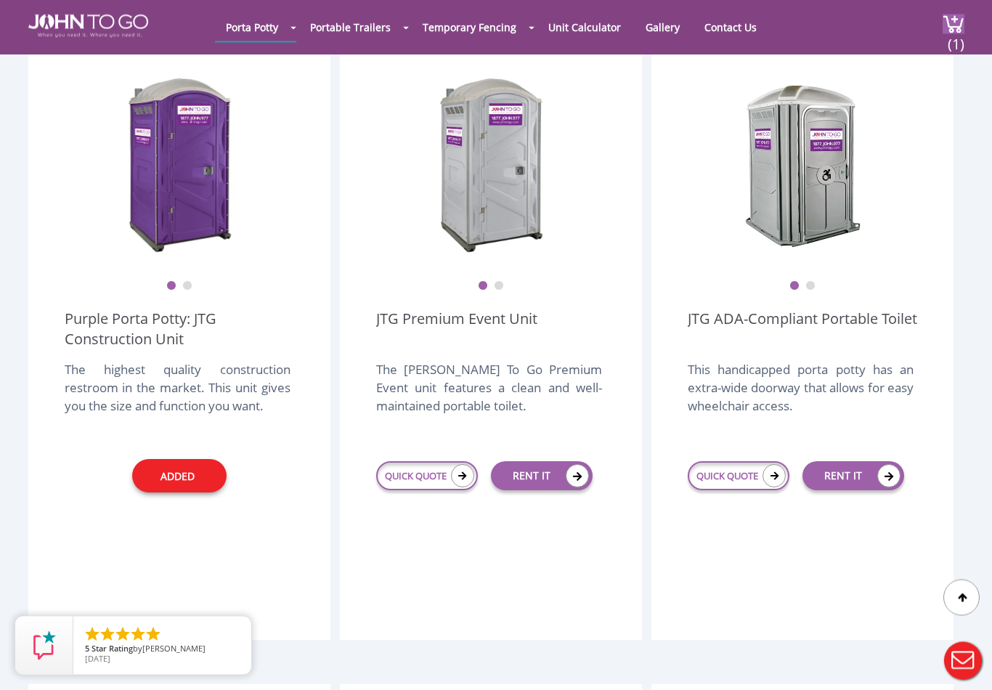
click at [200, 460] on link "Added" at bounding box center [179, 476] width 94 height 33
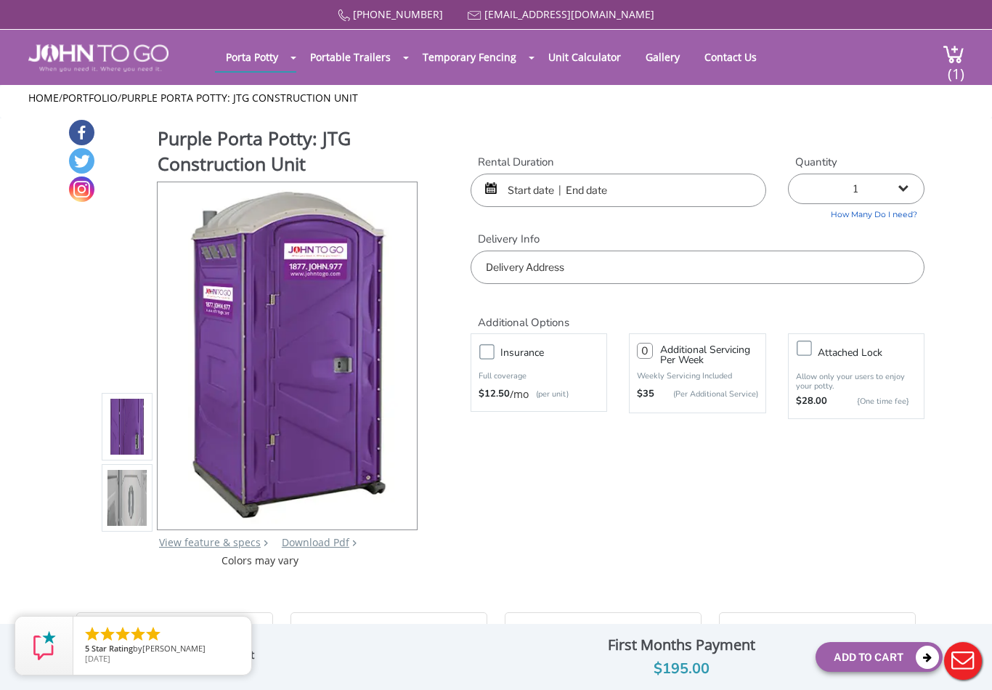
click at [530, 191] on input "text" at bounding box center [619, 190] width 296 height 33
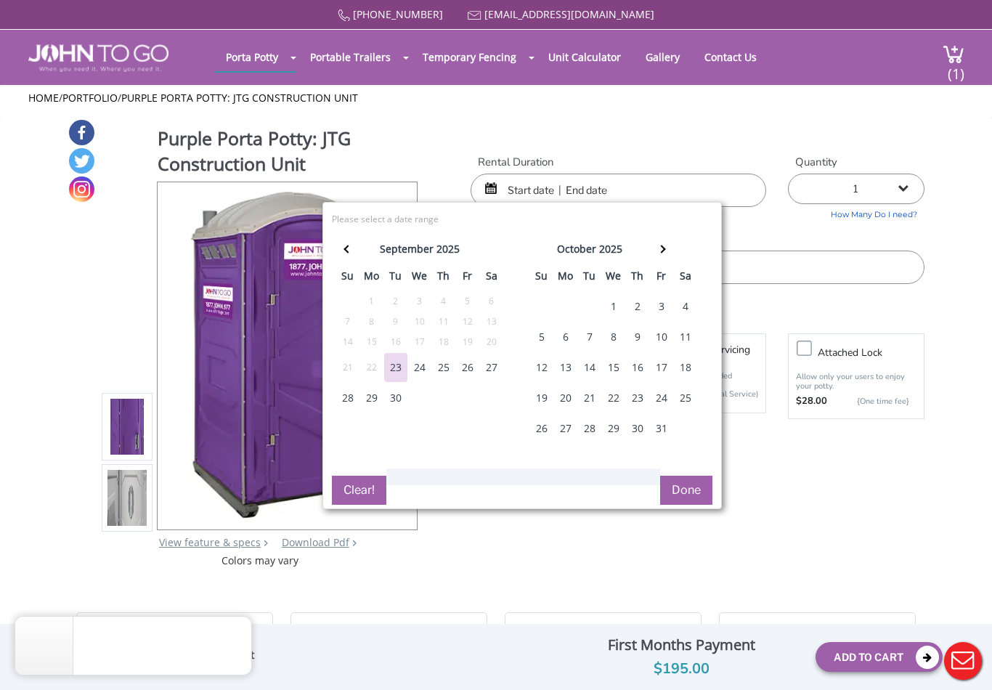
click at [430, 368] on div "24" at bounding box center [419, 367] width 23 height 29
click at [447, 370] on div "25" at bounding box center [443, 367] width 23 height 29
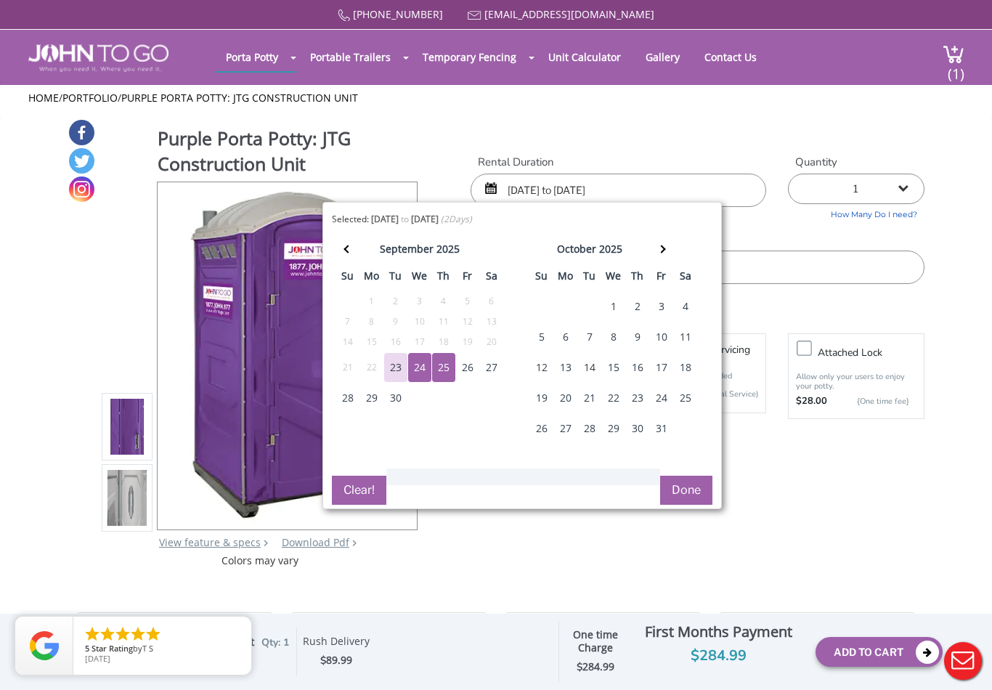
click at [418, 378] on div "24" at bounding box center [419, 367] width 23 height 29
click at [412, 380] on div "24" at bounding box center [419, 367] width 23 height 29
click at [444, 367] on div "25" at bounding box center [443, 367] width 23 height 29
click at [656, 251] on th at bounding box center [661, 251] width 24 height 29
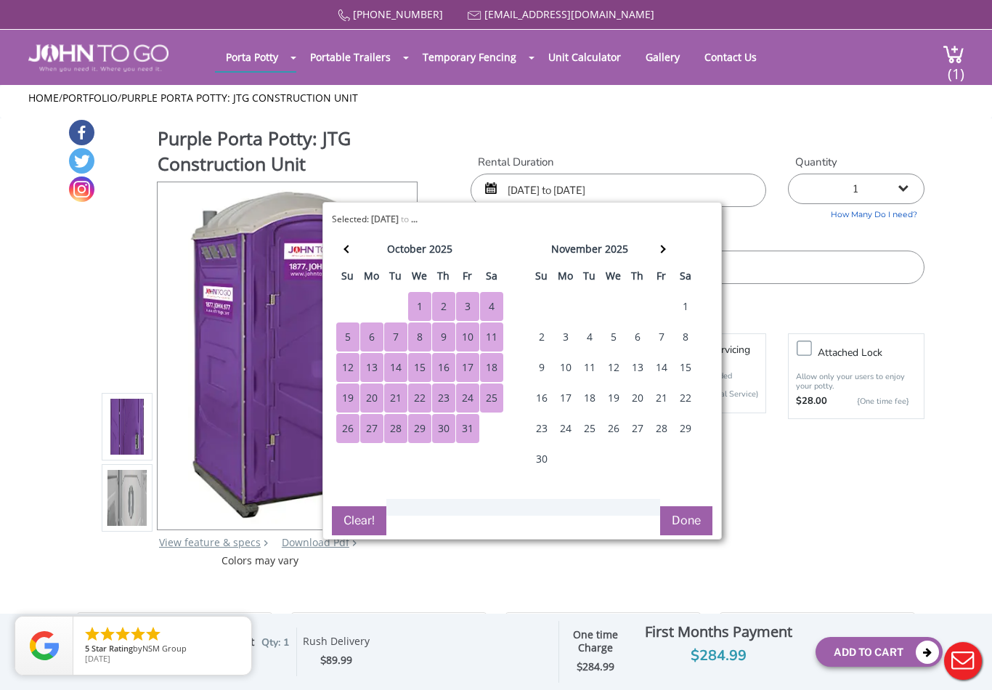
click at [465, 428] on div "31" at bounding box center [467, 428] width 23 height 29
type input "[DATE] to [DATE]"
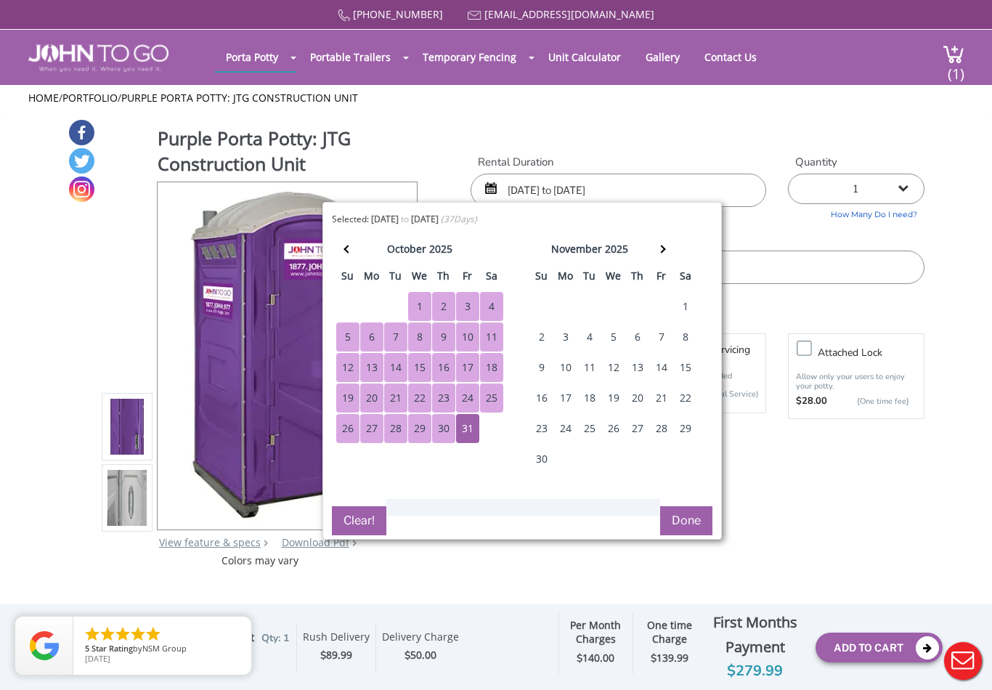
click at [691, 524] on button "Done" at bounding box center [686, 520] width 52 height 29
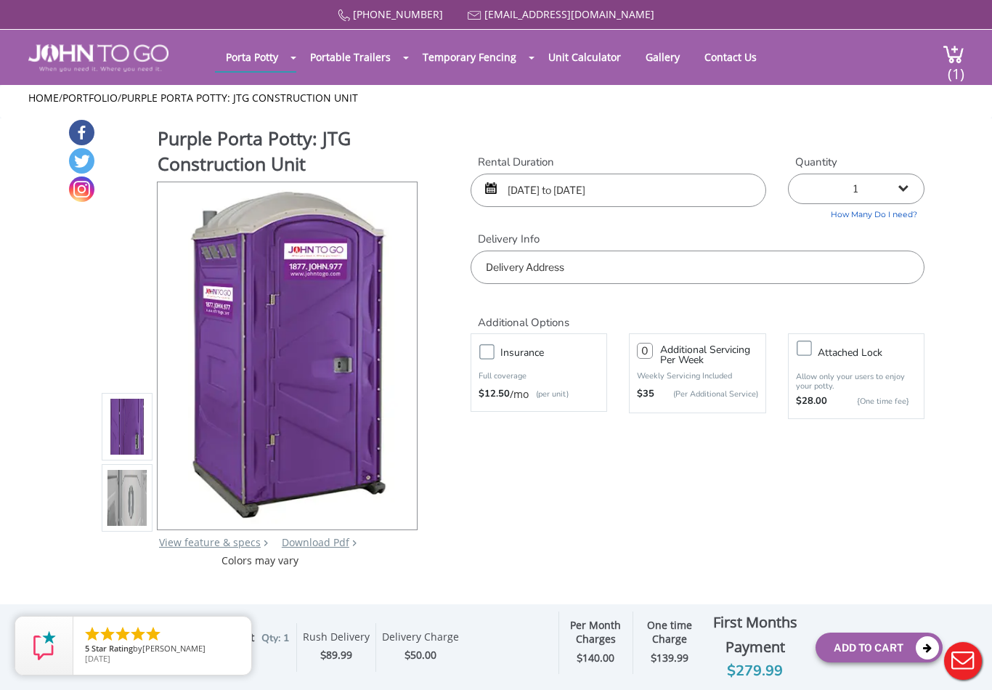
click at [663, 272] on input "text" at bounding box center [698, 267] width 454 height 33
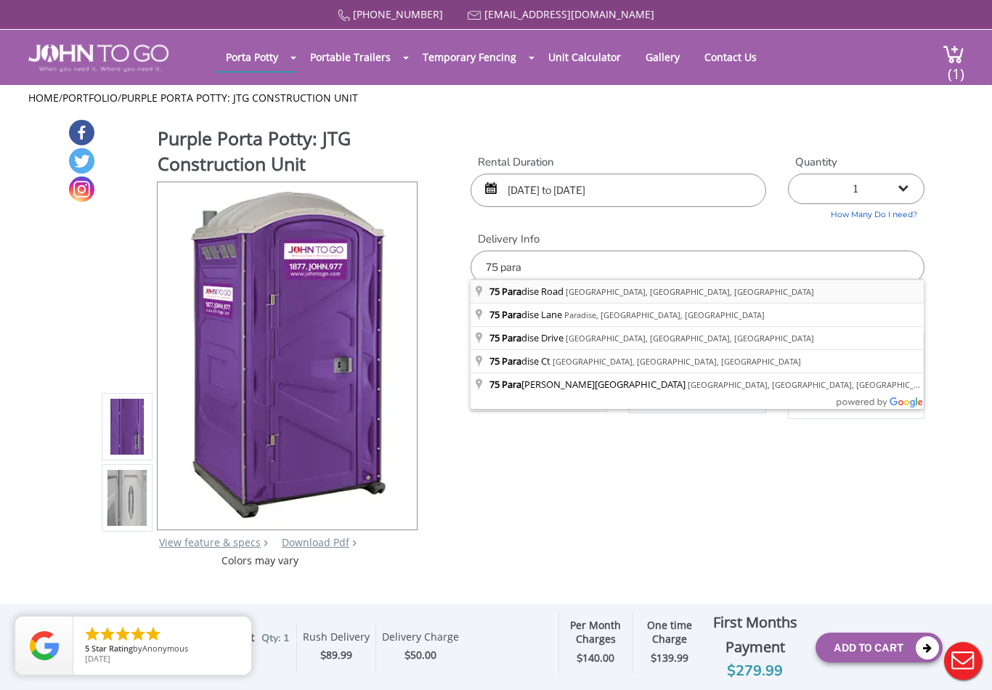
type input "[STREET_ADDRESS]"
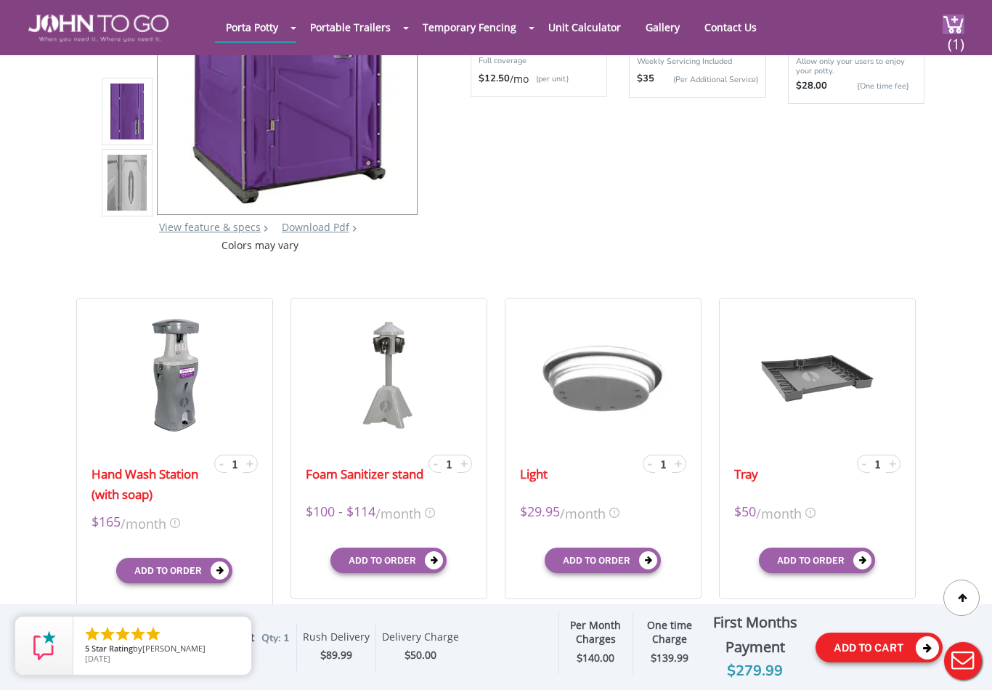
click at [911, 659] on button "Add To Cart" at bounding box center [878, 647] width 127 height 30
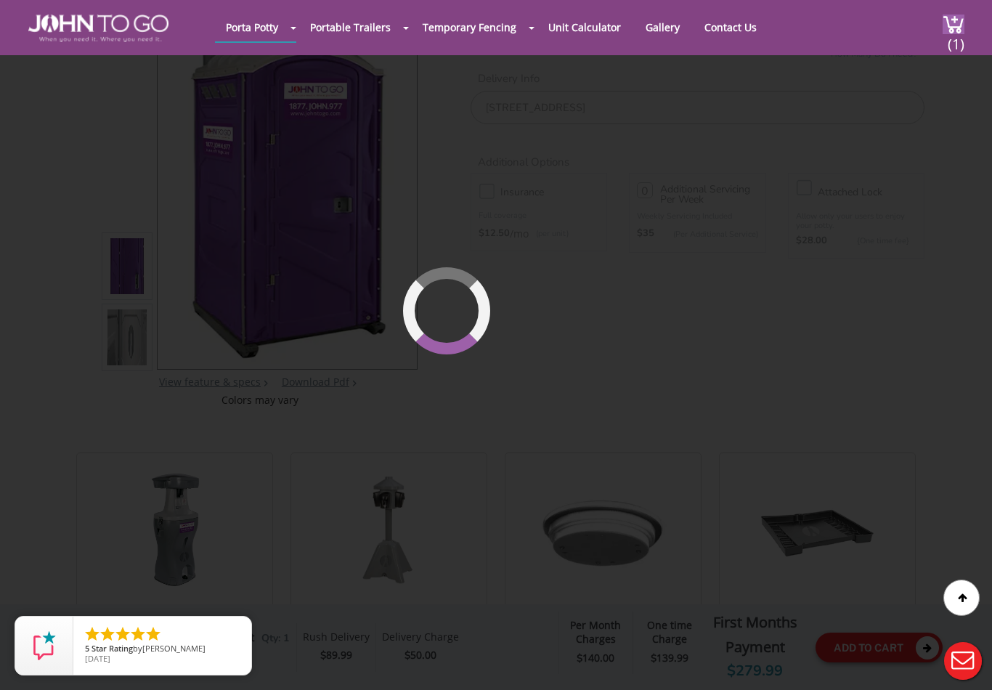
scroll to position [99, 0]
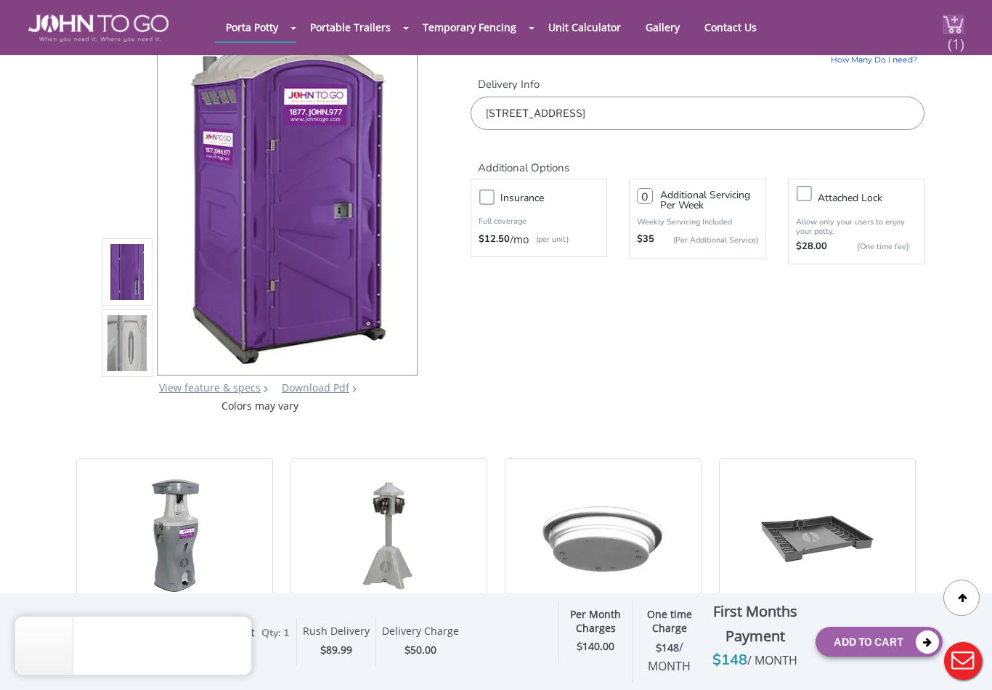
click at [945, 20] on img at bounding box center [953, 25] width 22 height 20
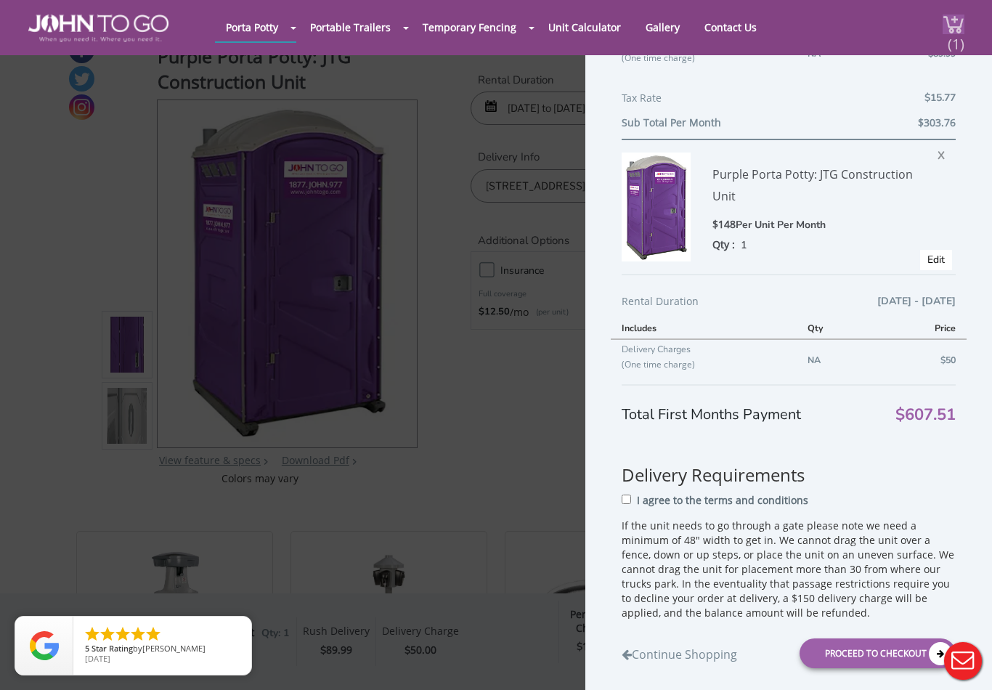
scroll to position [320, 0]
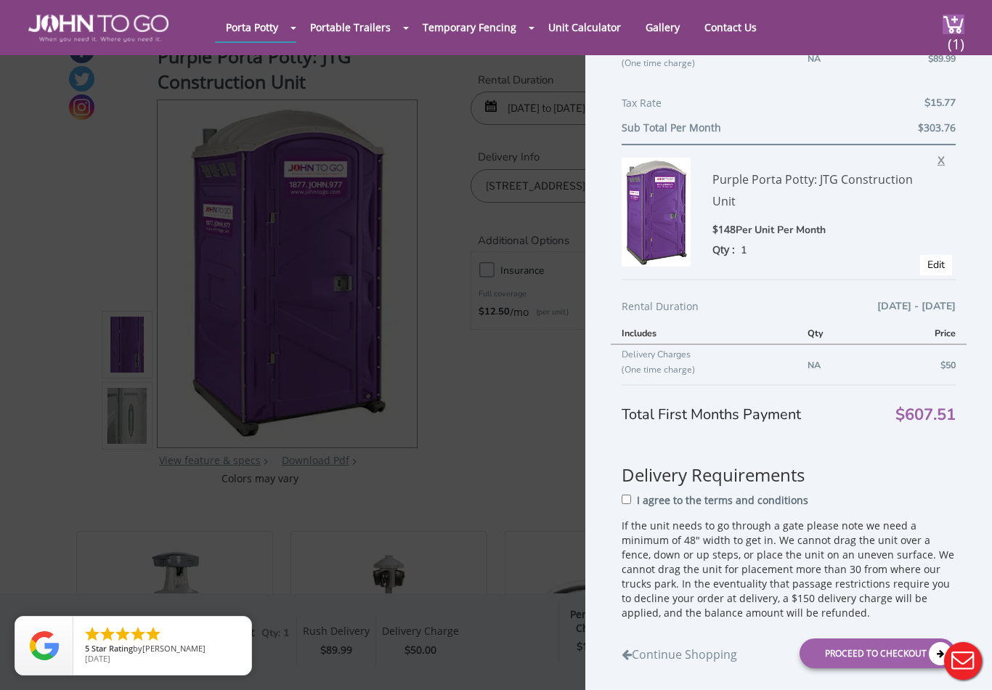
click at [940, 161] on span "X" at bounding box center [944, 158] width 15 height 19
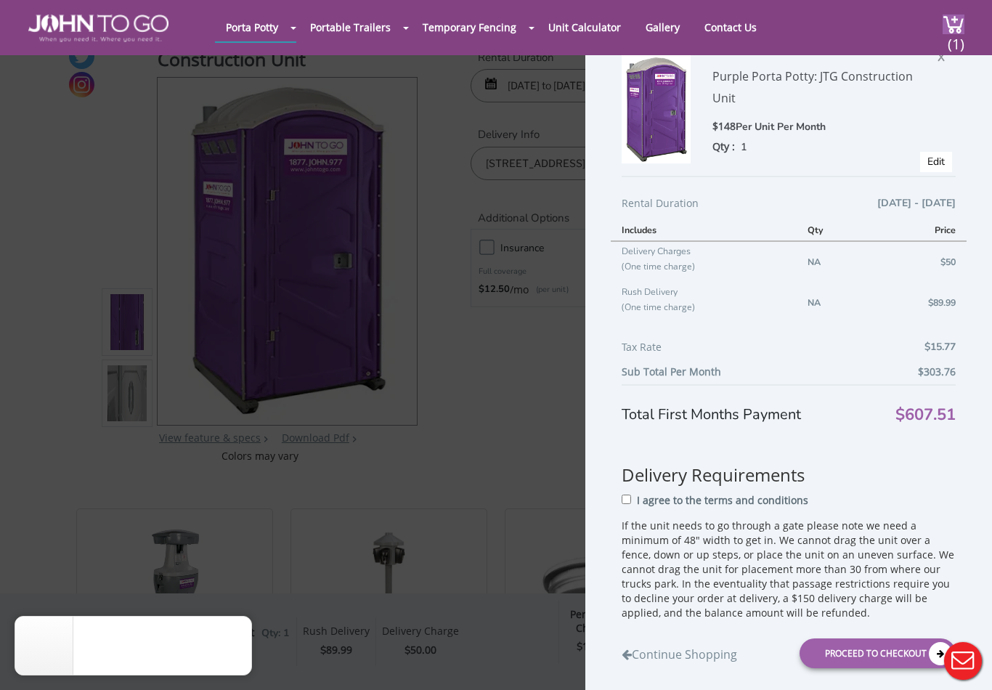
click at [625, 505] on input "I agree to the terms and conditions" at bounding box center [626, 499] width 9 height 9
checkbox input "true"
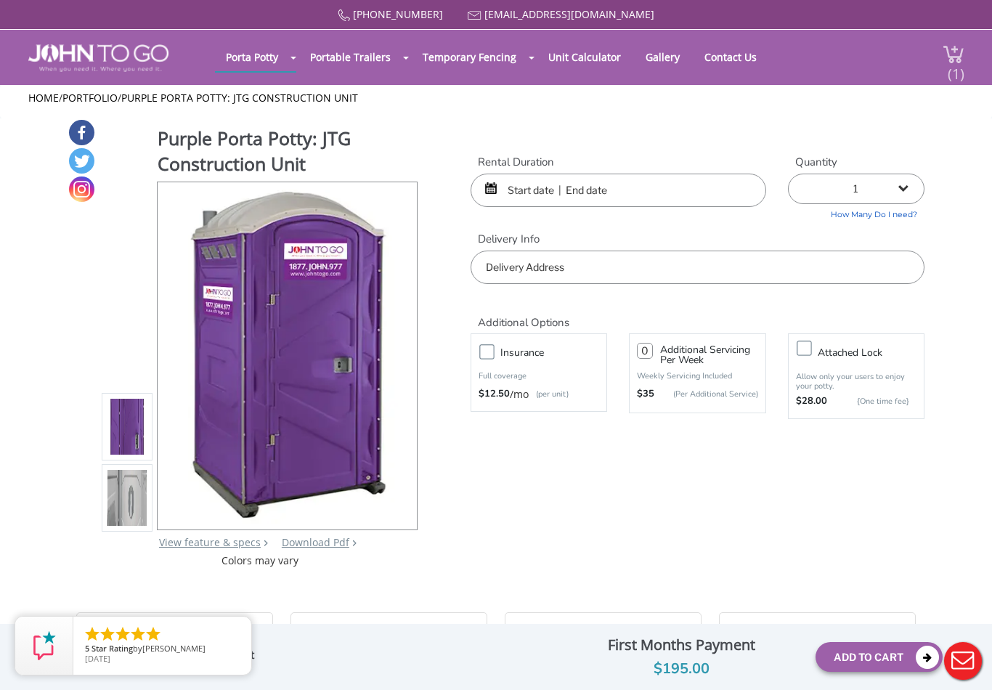
click at [942, 51] on img at bounding box center [953, 54] width 22 height 20
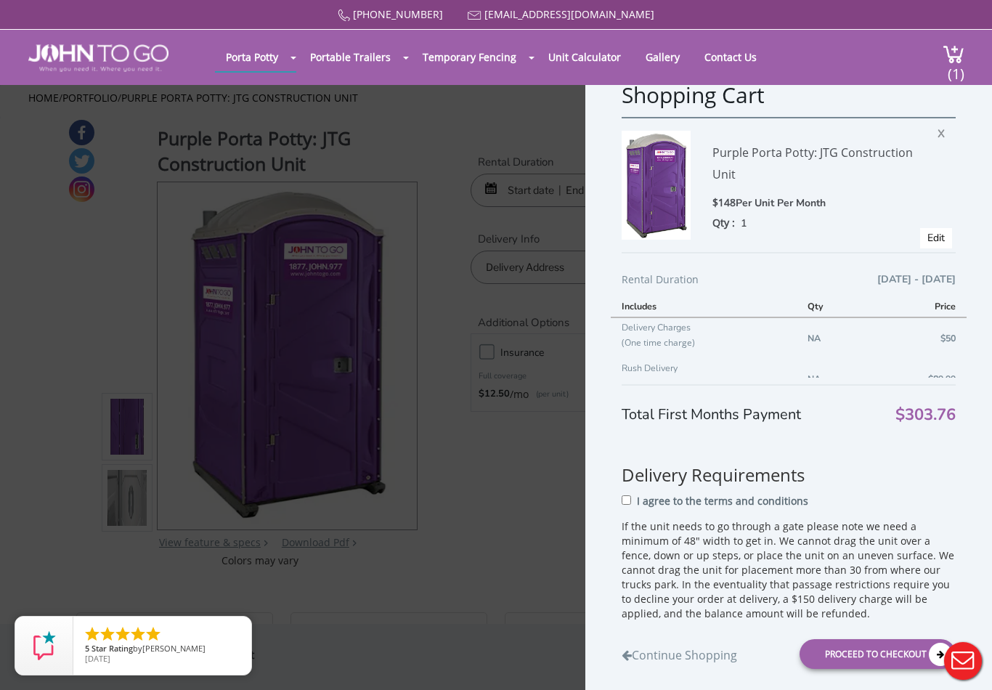
click at [638, 508] on p "I agree to the terms and conditions" at bounding box center [722, 501] width 171 height 15
click at [631, 505] on input "I agree to the terms and conditions" at bounding box center [626, 499] width 9 height 9
checkbox input "true"
click at [852, 669] on div "Proceed to Checkout" at bounding box center [877, 654] width 156 height 30
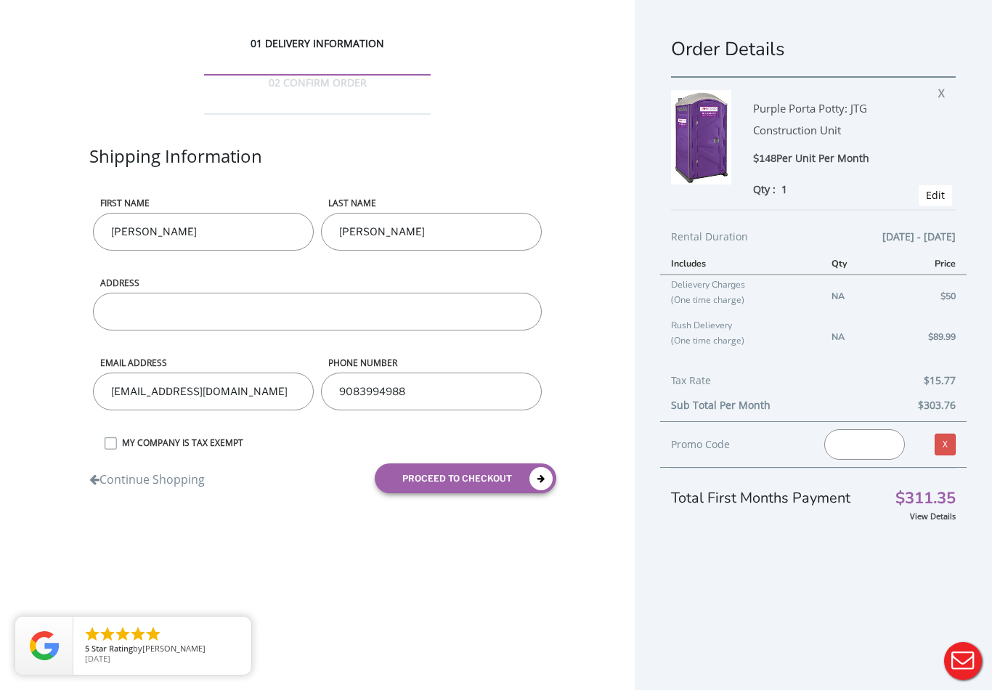
click at [467, 293] on input "ADDRESS" at bounding box center [317, 312] width 449 height 38
click at [529, 558] on div "01 DELIVERY INFORMATION 02 CONFIRM ORDER Shipping Information First name [PERSO…" at bounding box center [496, 362] width 992 height 725
click at [442, 293] on input "75 Pradise" at bounding box center [317, 312] width 449 height 38
type input "[STREET_ADDRESS]"
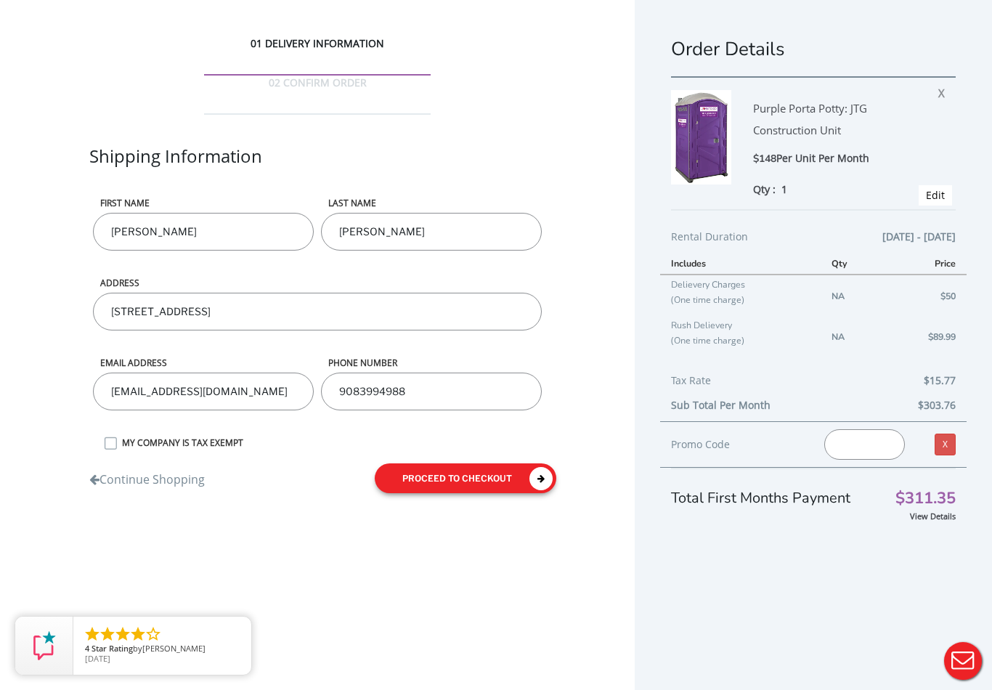
click at [517, 463] on button "proceed to checkout" at bounding box center [466, 478] width 182 height 30
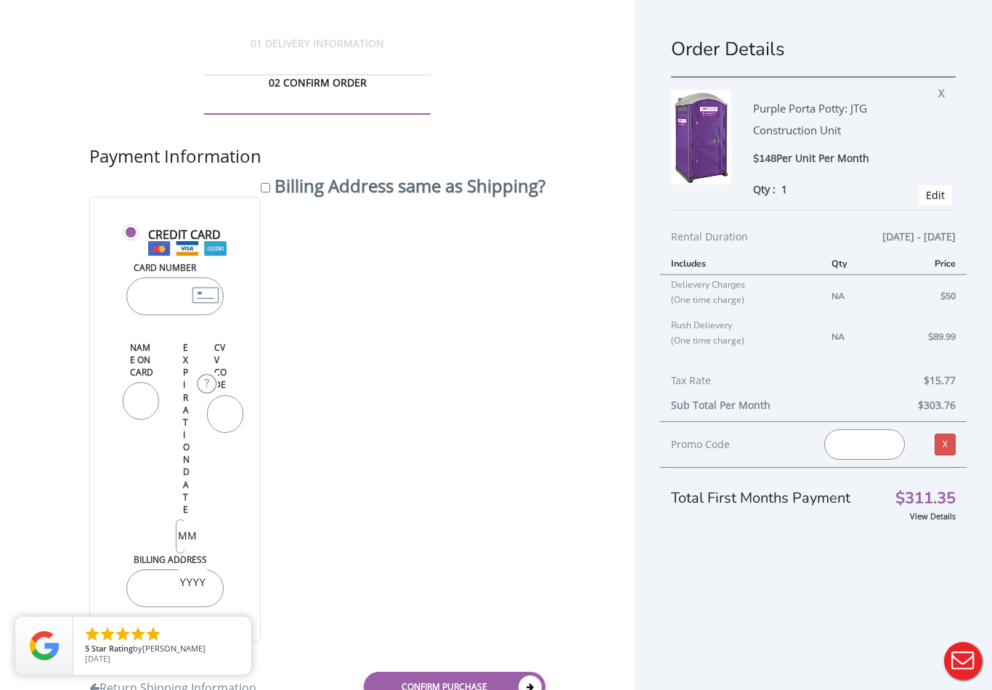
click at [169, 277] on input "Card Number" at bounding box center [174, 296] width 97 height 38
type input "[CREDIT_CARD_NUMBER]"
type input "[PERSON_NAME]"
type input "12"
type input "2028"
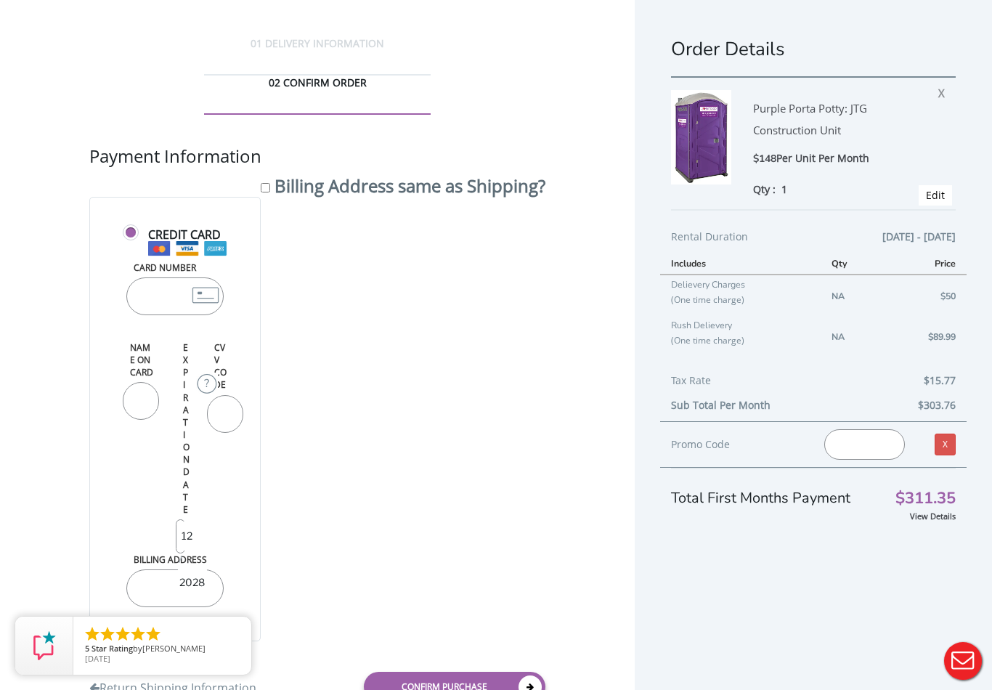
type input "576"
click at [143, 404] on input "[PERSON_NAME]" at bounding box center [141, 401] width 36 height 38
type input "[PERSON_NAME] [PERSON_NAME]"
click at [211, 429] on input "576" at bounding box center [225, 414] width 36 height 38
type input "5576"
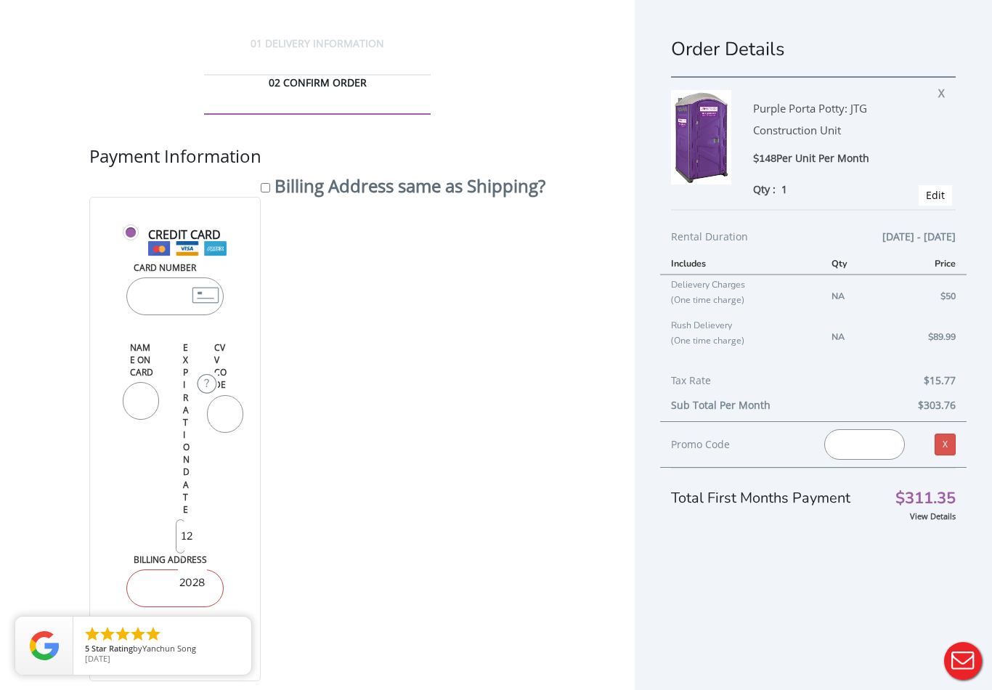
click at [172, 582] on input "Billing Address" at bounding box center [174, 588] width 97 height 38
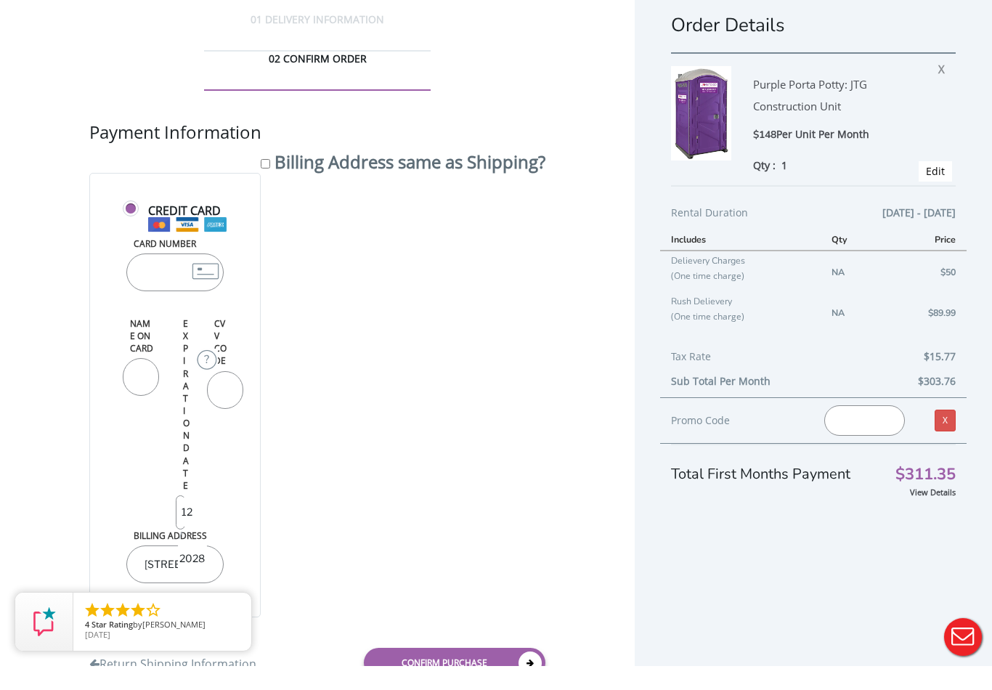
scroll to position [58, 0]
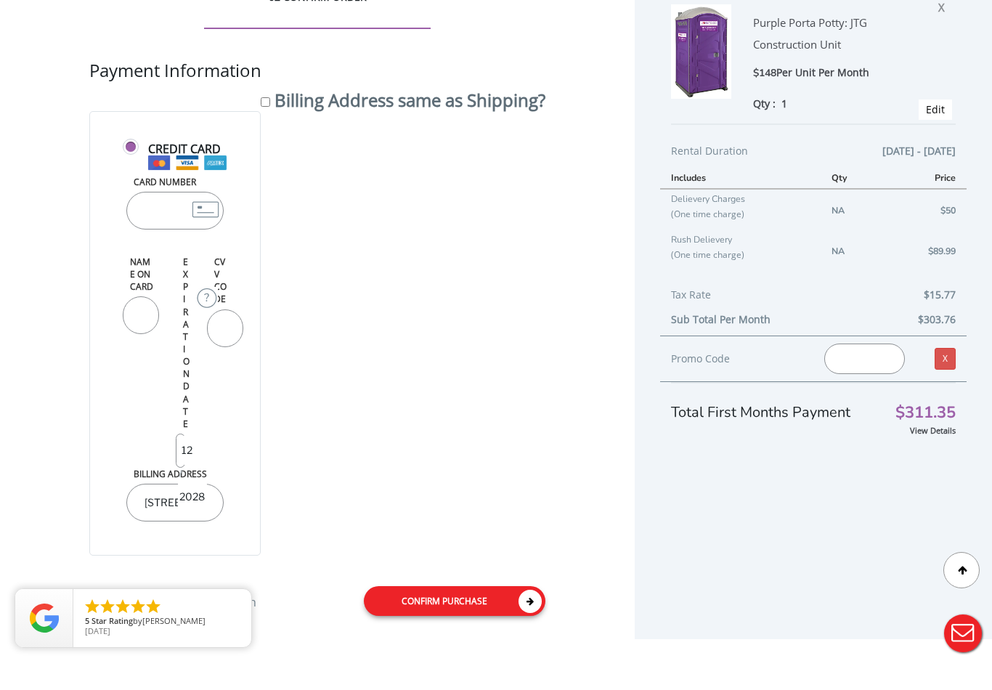
type input "[STREET_ADDRESS]"
click at [524, 617] on icon at bounding box center [529, 628] width 23 height 23
